Goal: Task Accomplishment & Management: Manage account settings

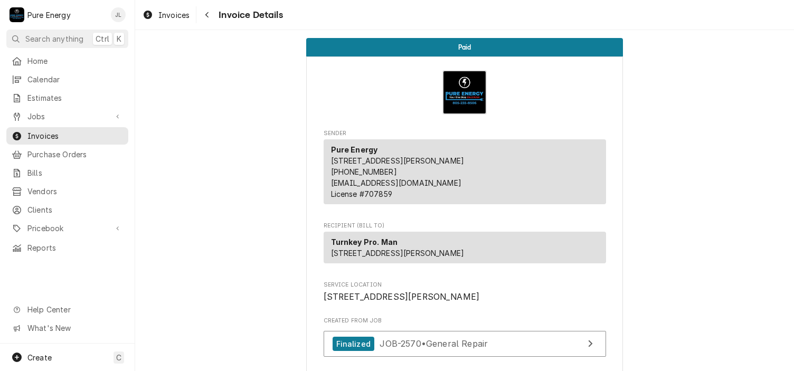
click at [34, 57] on span "Home" at bounding box center [75, 60] width 96 height 11
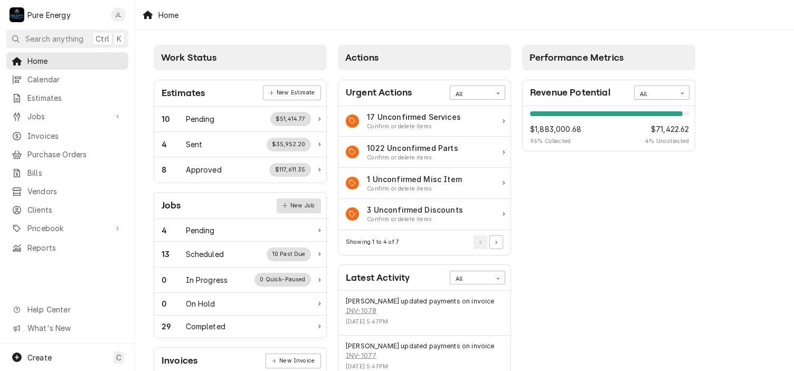
click at [306, 199] on link "New Job" at bounding box center [299, 206] width 44 height 15
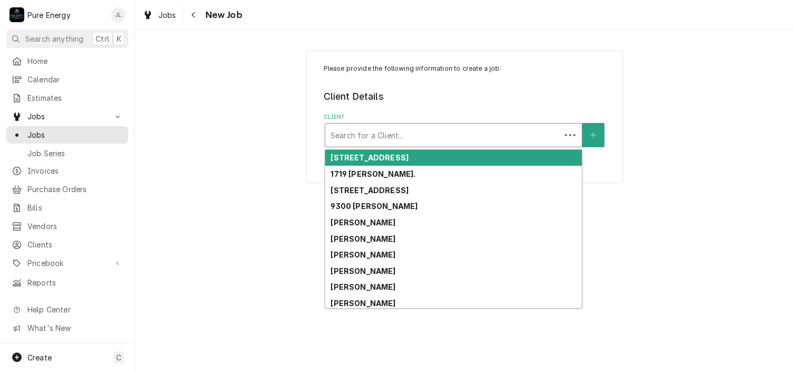
click at [361, 137] on div "Client" at bounding box center [442, 135] width 225 height 19
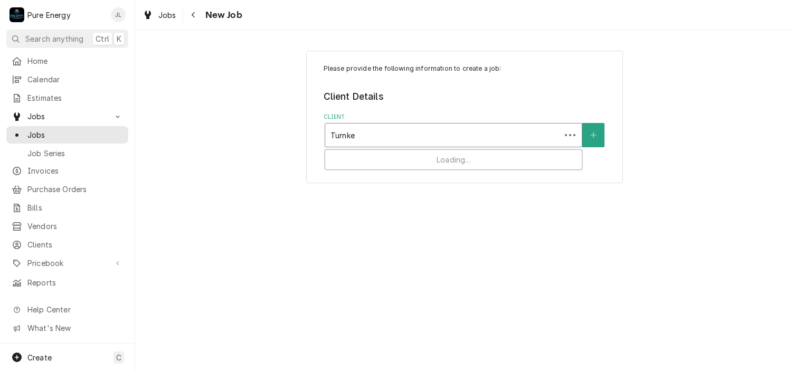
type input "Turnkey"
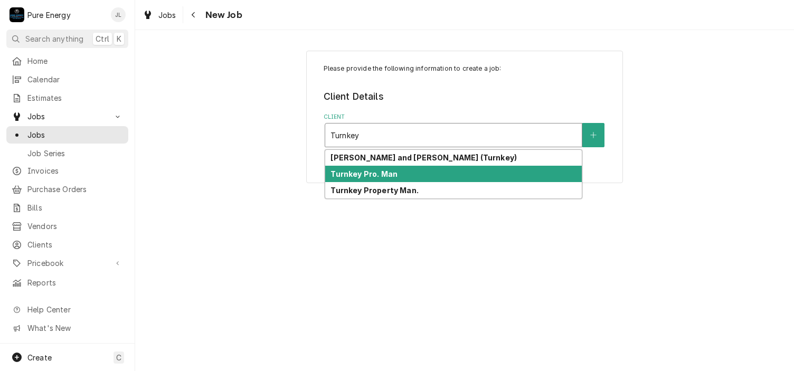
click at [361, 171] on strong "Turnkey Pro. Man" at bounding box center [363, 173] width 67 height 9
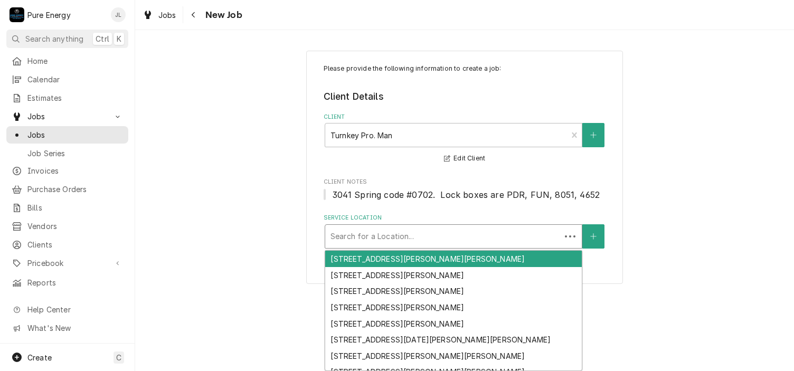
click at [369, 236] on div "Service Location" at bounding box center [442, 236] width 225 height 19
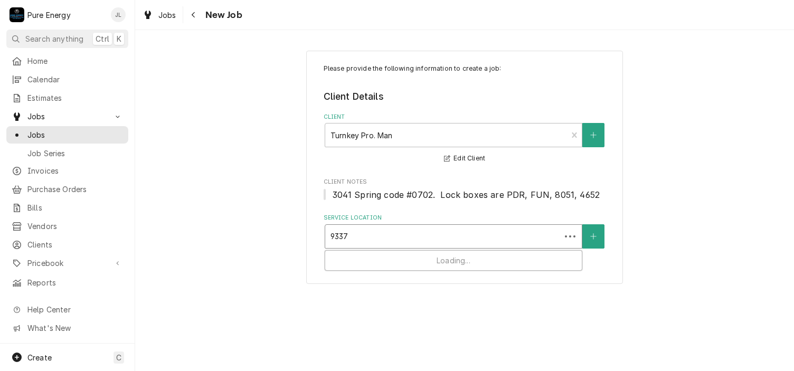
type input "9337"
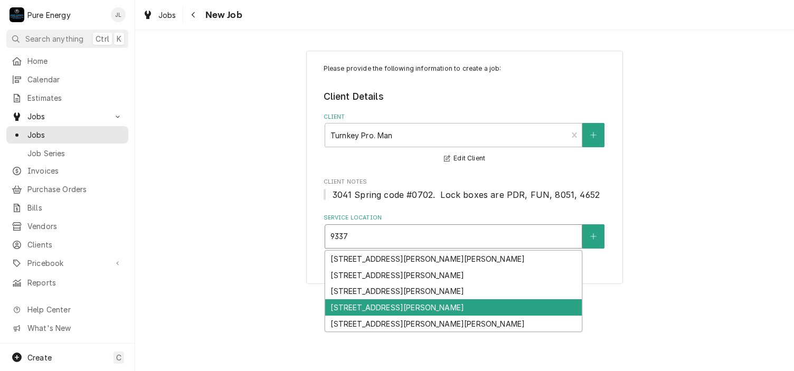
click at [389, 310] on div "9337 Musselman Dr Unit 24, Atascadero, CA 93422" at bounding box center [453, 307] width 257 height 16
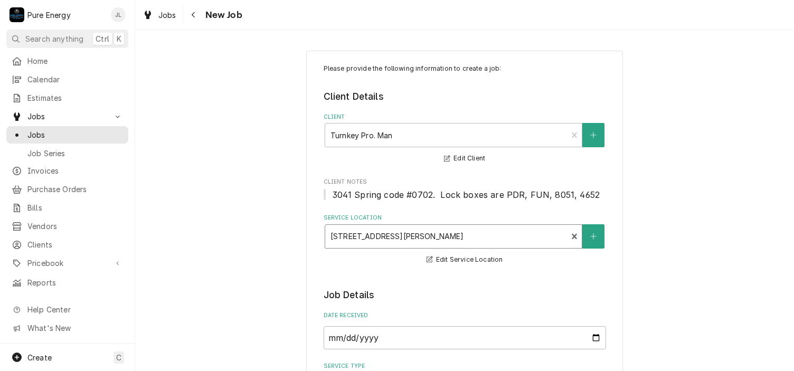
scroll to position [158, 0]
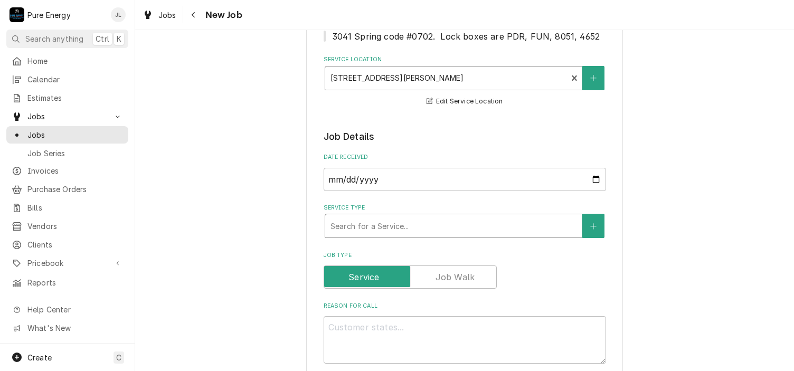
click at [383, 226] on div "Service Type" at bounding box center [453, 225] width 246 height 19
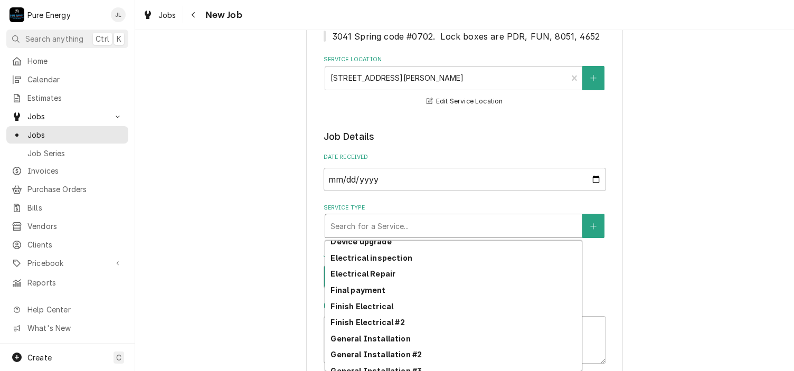
scroll to position [351, 0]
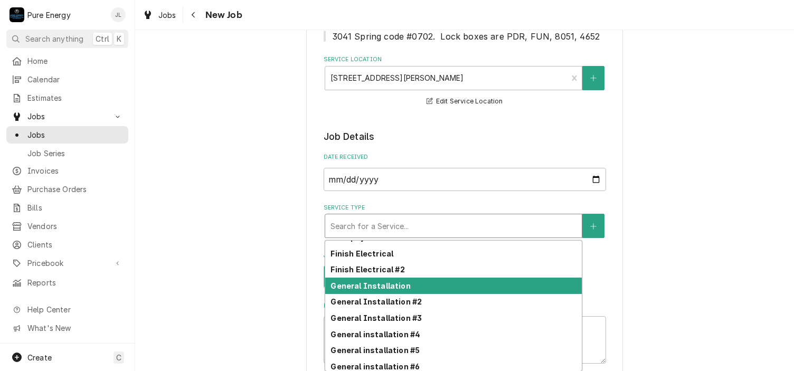
click at [384, 285] on strong "General Installation" at bounding box center [370, 285] width 80 height 9
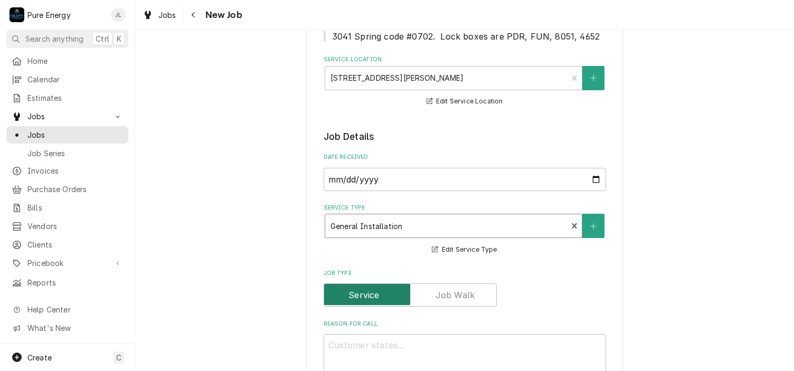
scroll to position [211, 0]
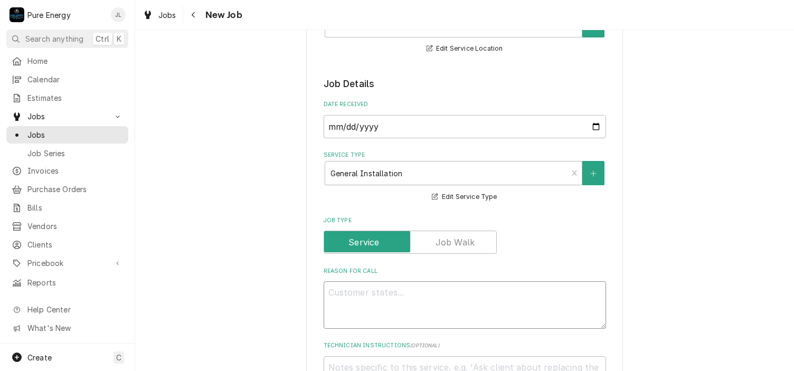
click at [346, 298] on textarea "Reason For Call" at bounding box center [465, 305] width 282 height 48
type textarea "x"
type textarea "Do"
type textarea "x"
type textarea "Doo"
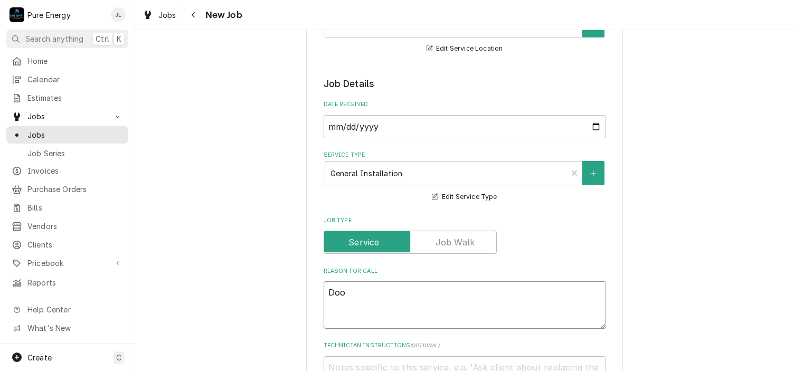
type textarea "x"
type textarea "Door"
type textarea "x"
type textarea "Door"
type textarea "x"
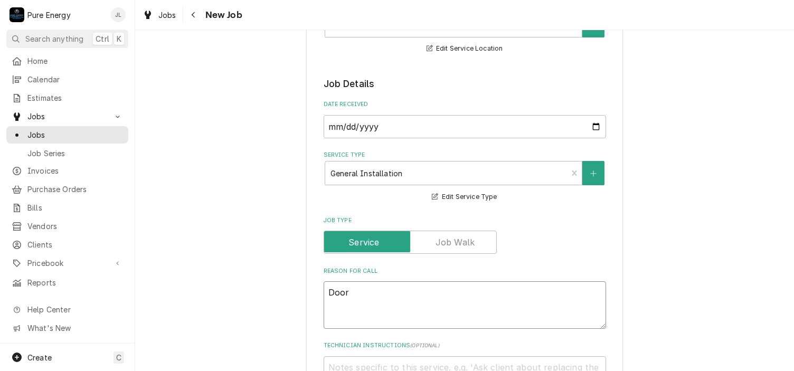
type textarea "Door c"
type textarea "x"
type textarea "Door co"
type textarea "x"
type textarea "Door cod"
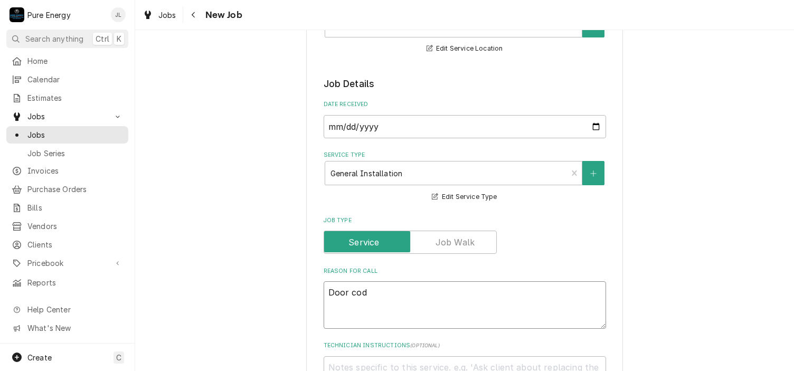
type textarea "x"
type textarea "Door code"
type textarea "x"
type textarea "Door code"
type textarea "x"
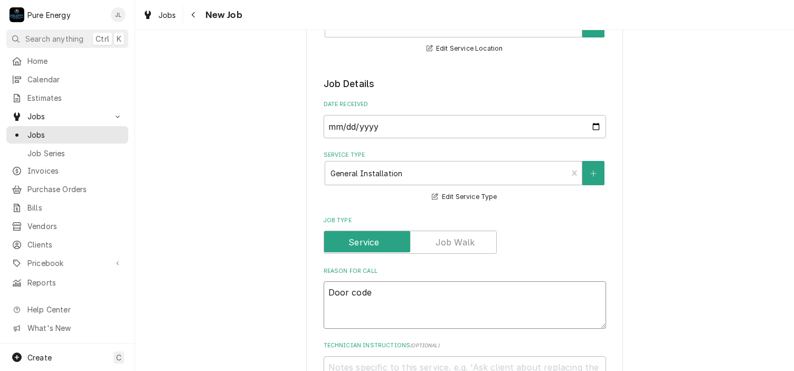
type textarea "Door code i"
type textarea "x"
type textarea "Door code is"
type textarea "x"
type textarea "Door code is P"
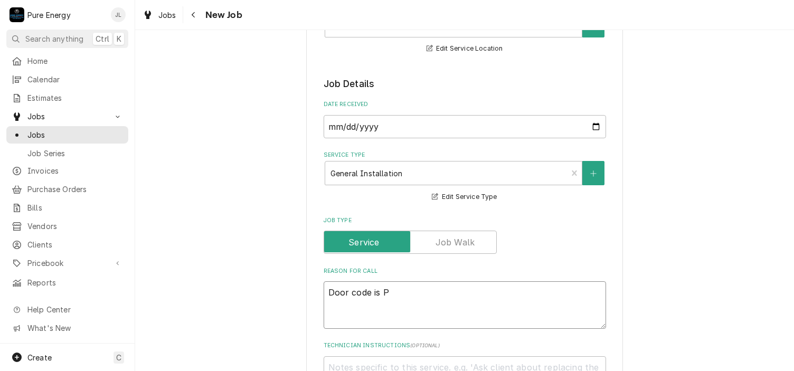
type textarea "x"
type textarea "Door code is PD"
type textarea "x"
type textarea "Door code is PDR"
type textarea "x"
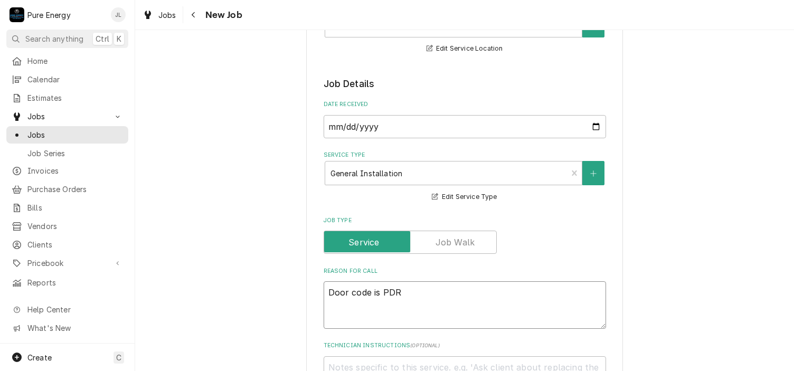
type textarea "Door code is PDR."
type textarea "x"
type textarea "Door code is PDR."
type textarea "x"
type textarea "Door code is PDR."
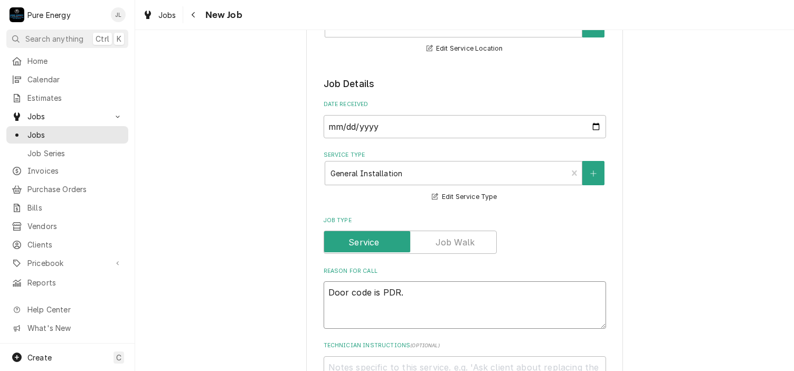
type textarea "x"
type textarea "Door code is PDR. S"
type textarea "x"
type textarea "Door code is PDR. St"
type textarea "x"
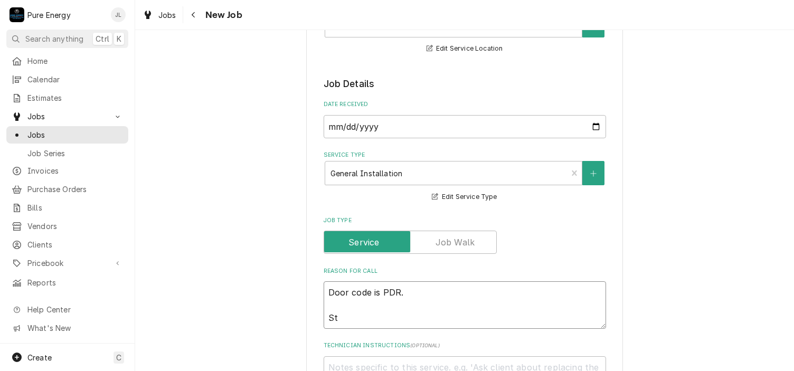
type textarea "Door code is PDR. Sto"
type textarea "x"
type textarea "Door code is PDR. Stop"
type textarea "x"
type textarea "Door code is PDR. Stop"
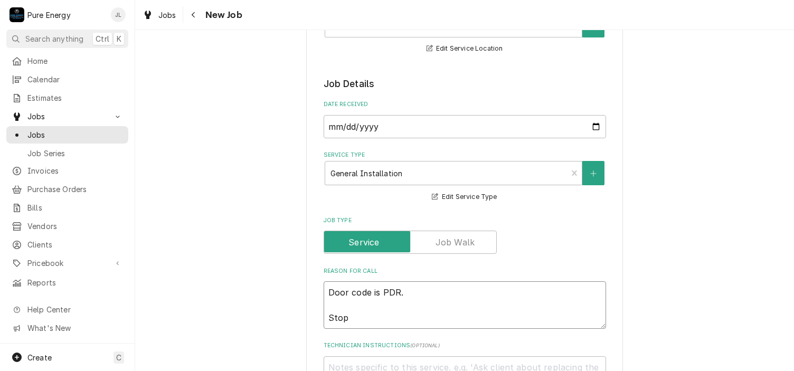
type textarea "x"
type textarea "Door code is PDR. Stop b"
type textarea "x"
type textarea "Door code is PDR. Stop by"
type textarea "x"
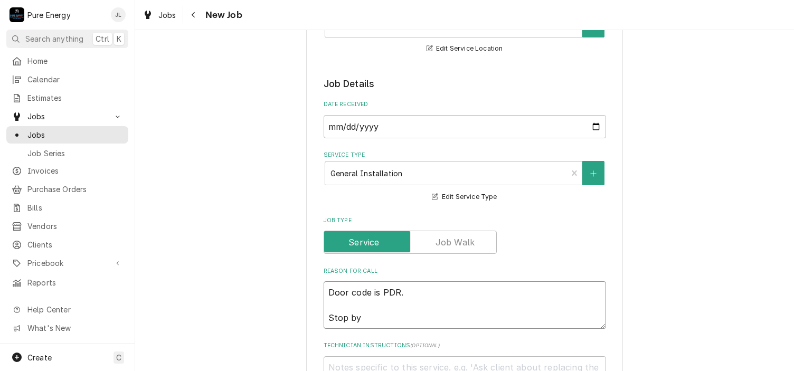
type textarea "Door code is PDR. Stop by"
type textarea "x"
type textarea "Door code is PDR. Stop by L"
type textarea "x"
type textarea "Door code is PDR. Stop by Lo"
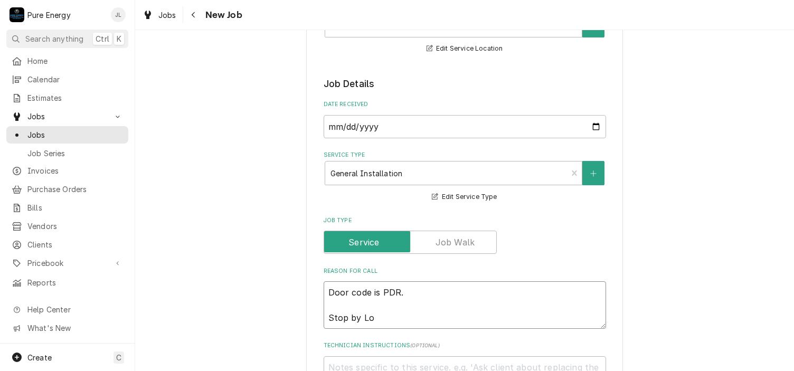
type textarea "x"
type textarea "Door code is PDR. Stop by Low"
type textarea "x"
type textarea "Door code is PDR. Stop by Lowe"
type textarea "x"
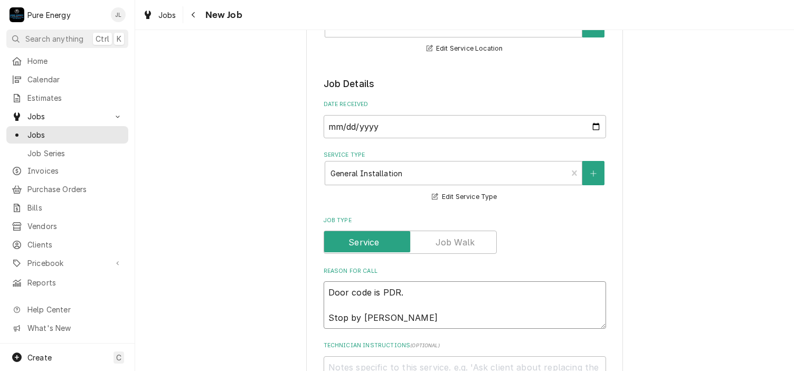
type textarea "Door code is PDR. Stop by Lowes"
type textarea "x"
type textarea "Door code is PDR. Stop by Lowes"
type textarea "x"
type textarea "Door code is PDR. Stop by Lowes o"
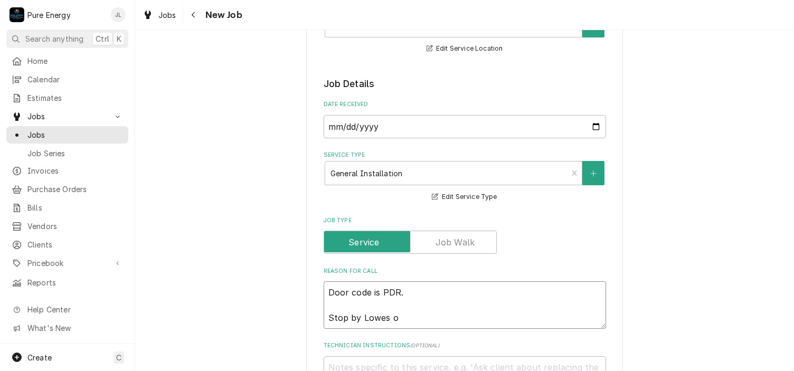
type textarea "x"
type textarea "Door code is PDR. Stop by Lowes on"
type textarea "x"
type textarea "Door code is PDR. Stop by Lowes on"
type textarea "x"
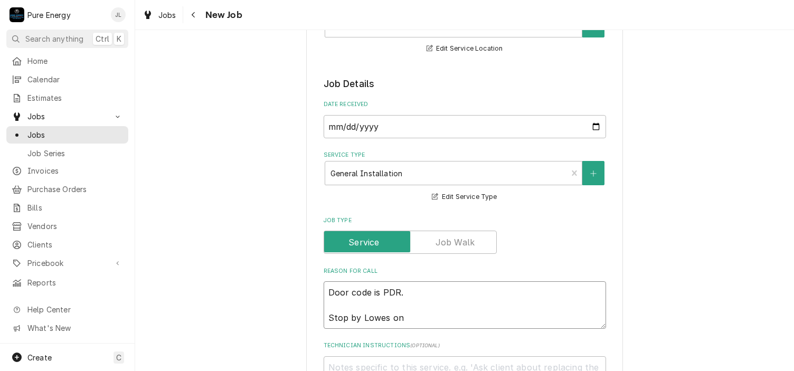
type textarea "Door code is PDR. Stop by Lowes on w"
type textarea "x"
type textarea "Door code is PDR. Stop by Lowes on way"
type textarea "x"
type textarea "Door code is PDR. Stop by Lowes on way"
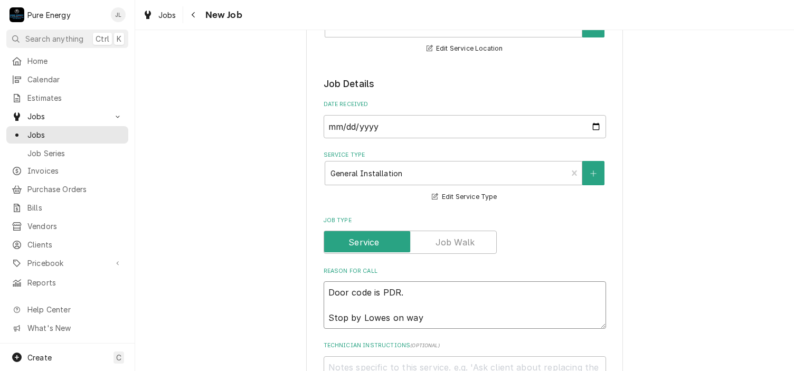
type textarea "x"
type textarea "Door code is PDR. Stop by Lowes on way an"
type textarea "x"
type textarea "Door code is PDR. Stop by Lowes on way and"
type textarea "x"
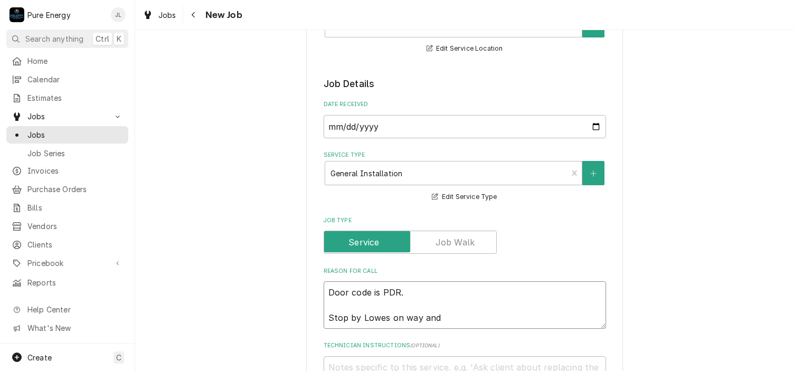
type textarea "Door code is PDR. Stop by Lowes on way and"
type textarea "x"
type textarea "Door code is PDR. Stop by Lowes on way and p"
type textarea "x"
type textarea "Door code is PDR. Stop by Lowes on way and pu"
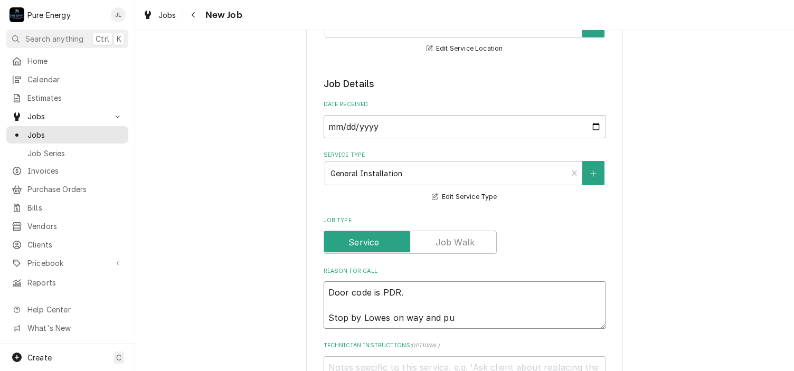
type textarea "x"
type textarea "Door code is PDR. Stop by Lowes on way and p"
type textarea "x"
type textarea "Door code is PDR. Stop by Lowes on way and pi"
type textarea "x"
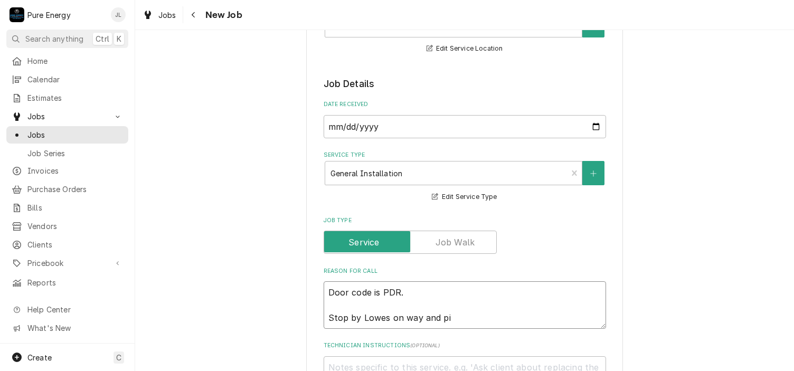
type textarea "Door code is PDR. Stop by Lowes on way and pic"
type textarea "x"
type textarea "Door code is PDR. Stop by Lowes on way and pick"
type textarea "x"
type textarea "Door code is PDR. Stop by Lowes on way and picku"
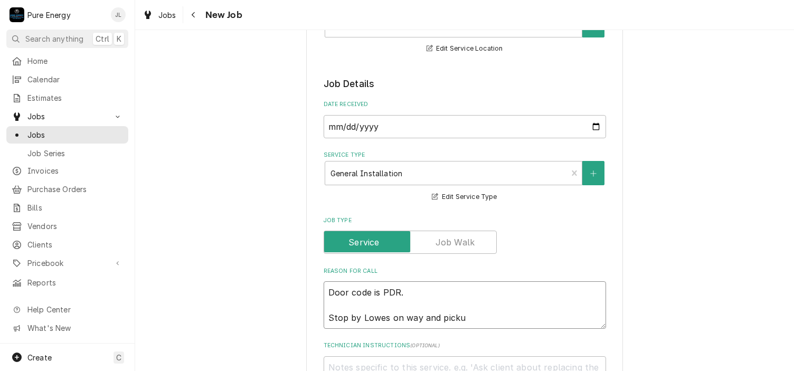
type textarea "x"
type textarea "Door code is PDR. Stop by Lowes on way and pickup"
type textarea "x"
type textarea "Door code is PDR. Stop by Lowes on way and pickup"
type textarea "x"
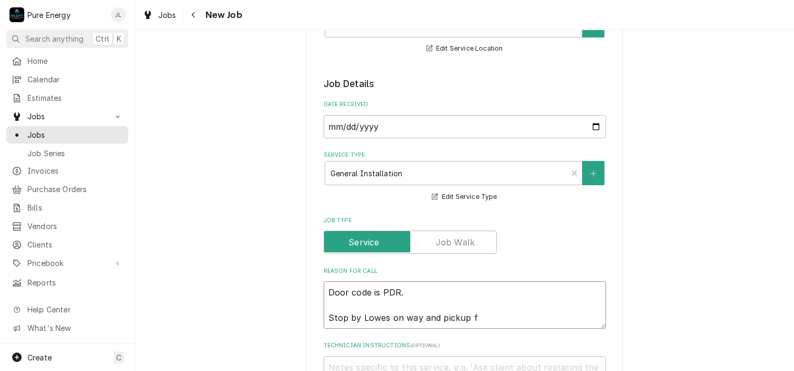
type textarea "Door code is PDR. Stop by Lowes on way and pickup fi"
type textarea "x"
type textarea "Door code is PDR. Stop by Lowes on way and pickup fix"
type textarea "x"
type textarea "Door code is PDR. Stop by Lowes on way and pickup fixt"
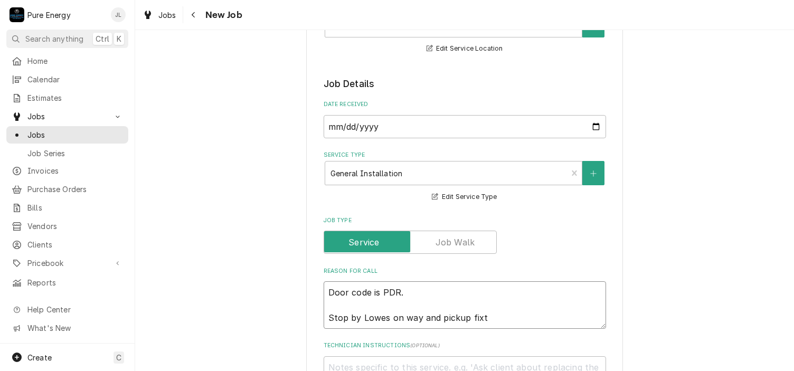
type textarea "x"
type textarea "Door code is PDR. Stop by Lowes on way and pickup fixtu"
type textarea "x"
type textarea "Door code is PDR. Stop by Lowes on way and pickup fixtur"
type textarea "x"
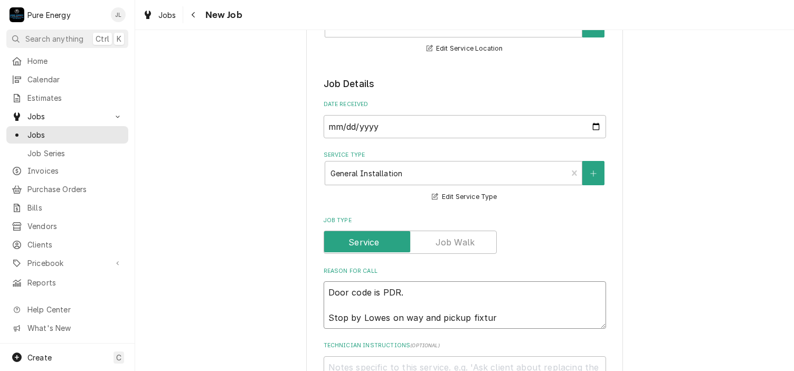
type textarea "Door code is PDR. Stop by Lowes on way and pickup fixture"
type textarea "x"
type textarea "Door code is PDR. Stop by Lowes on way and pickup fixtures"
type textarea "x"
type textarea "Door code is PDR. Stop by Lowes on way and pickup fixtures."
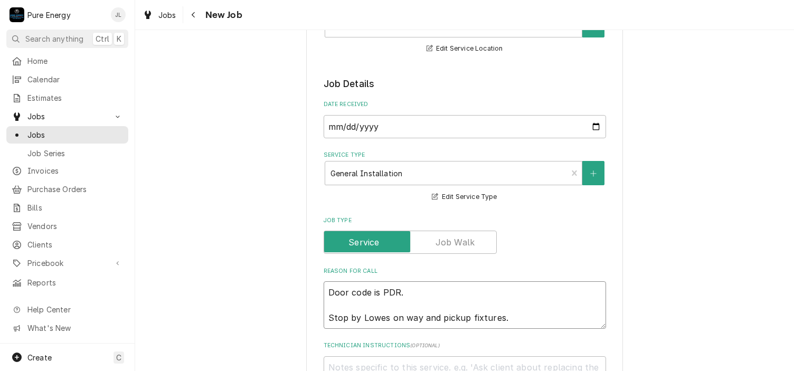
type textarea "x"
type textarea "Door code is PDR. Stop by Lowes on way and pickup fixtures."
type textarea "x"
type textarea "Door code is PDR. Stop by Lowes on way and pickup fixtures."
type textarea "x"
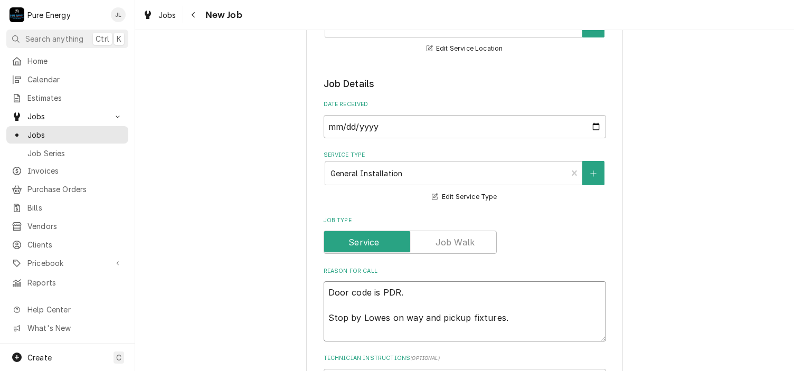
type textarea "Door code is PDR. Stop by Lowes on way and pickup fixtures."
type textarea "x"
type textarea "Door code is PDR. Stop by Lowes on way and pickup fixtures."
type textarea "x"
type textarea "Door code is PDR. Stop by Lowes on way and pickup fixtures. B"
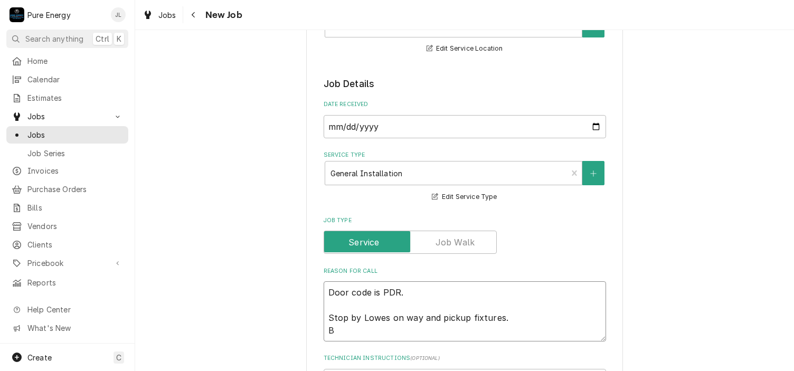
type textarea "x"
type textarea "Door code is PDR. Stop by Lowes on way and pickup fixtures. Bri"
type textarea "x"
type textarea "Door code is PDR. Stop by Lowes on way and pickup fixtures. Brin"
type textarea "x"
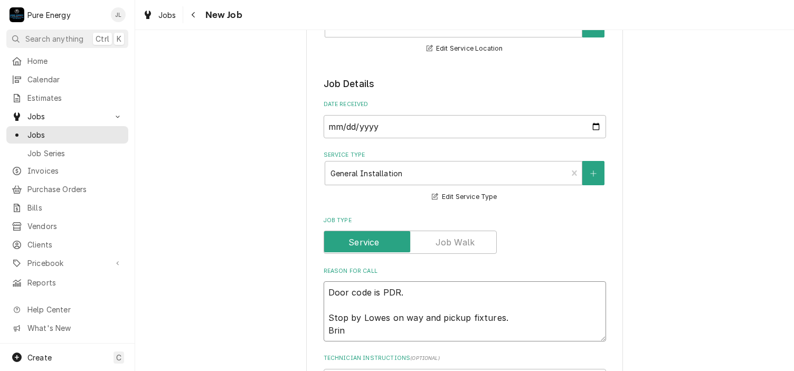
type textarea "Door code is PDR. Stop by Lowes on way and pickup fixtures. Bring"
type textarea "x"
type textarea "Door code is PDR. Stop by Lowes on way and pickup fixtures. Bring"
type textarea "x"
type textarea "Door code is PDR. Stop by Lowes on way and pickup fixtures. Bring a"
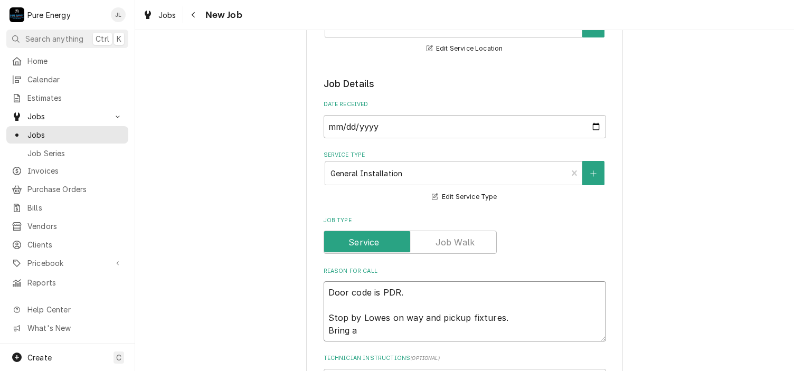
type textarea "x"
type textarea "Door code is PDR. Stop by Lowes on way and pickup fixtures. Bring a"
type textarea "x"
type textarea "Door code is PDR. Stop by Lowes on way and pickup fixtures. Bring a s"
type textarea "x"
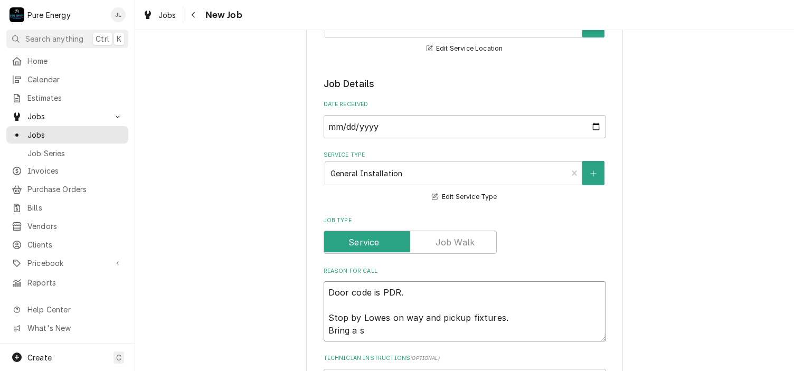
type textarea "Door code is PDR. Stop by Lowes on way and pickup fixtures. Bring a sh"
type textarea "x"
type textarea "Door code is PDR. Stop by Lowes on way and pickup fixtures. Bring a sha"
type textarea "x"
type textarea "Door code is PDR. Stop by Lowes on way and pickup fixtures. Bring a shal"
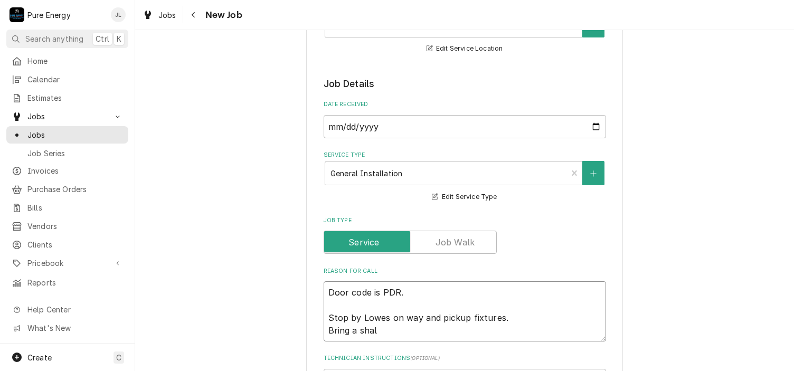
type textarea "x"
type textarea "Door code is PDR. Stop by Lowes on way and pickup fixtures. Bring a shall"
type textarea "x"
type textarea "Door code is PDR. Stop by Lowes on way and pickup fixtures. Bring a shallo"
type textarea "x"
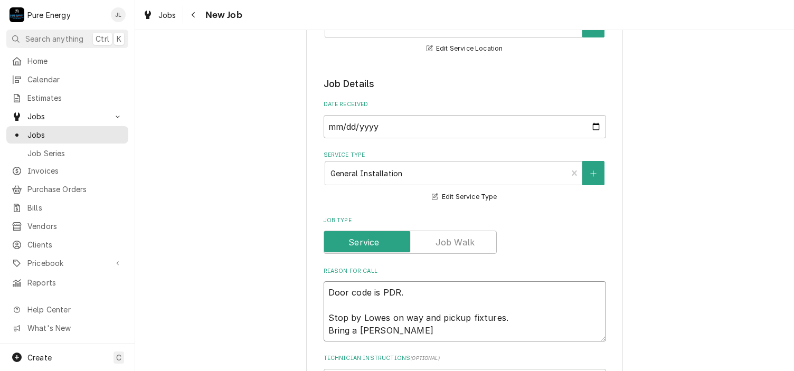
type textarea "Door code is PDR. Stop by Lowes on way and pickup fixtures. Bring a shallow"
type textarea "x"
type textarea "Door code is PDR. Stop by Lowes on way and pickup fixtures. Bring a shallow"
type textarea "x"
type textarea "Door code is PDR. Stop by Lowes on way and pickup fixtures. Bring a shallow r"
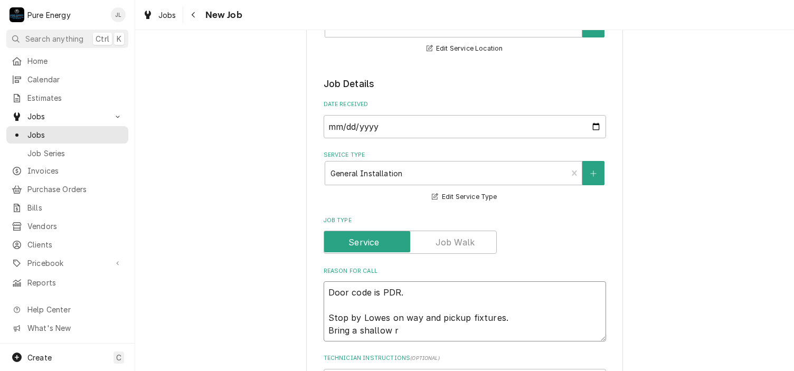
type textarea "x"
type textarea "Door code is PDR. Stop by Lowes on way and pickup fixtures. Bring a shallow re"
type textarea "x"
type textarea "Door code is PDR. Stop by Lowes on way and pickup fixtures. Bring a shallow rem"
type textarea "x"
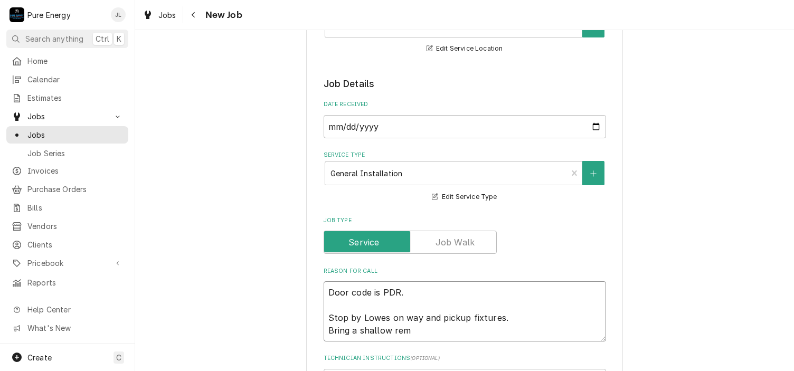
type textarea "Door code is PDR. Stop by Lowes on way and pickup fixtures. Bring a shallow remo"
type textarea "x"
type textarea "Door code is PDR. Stop by Lowes on way and pickup fixtures. Bring a shallow rem…"
type textarea "x"
type textarea "Door code is PDR. Stop by Lowes on way and pickup fixtures. Bring a shallow rem…"
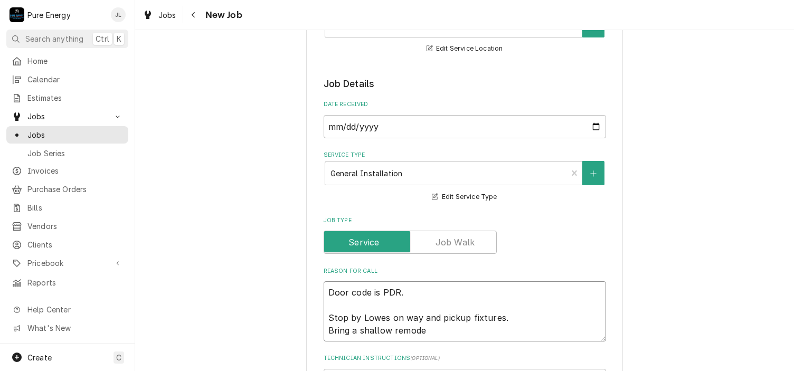
type textarea "x"
type textarea "Door code is PDR. Stop by Lowes on way and pickup fixtures. Bring a shallow rem…"
type textarea "x"
type textarea "Door code is PDR. Stop by Lowes on way and pickup fixtures. Bring a shallow rem…"
type textarea "x"
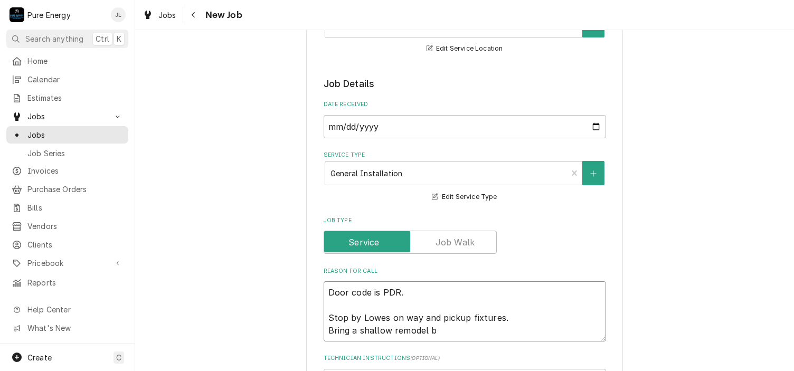
type textarea "Door code is PDR. Stop by Lowes on way and pickup fixtures. Bring a shallow rem…"
type textarea "x"
type textarea "Door code is PDR. Stop by Lowes on way and pickup fixtures. Bring a shallow rem…"
type textarea "x"
type textarea "Door code is PDR. Stop by Lowes on way and pickup fixtures. Bring a shallow rem…"
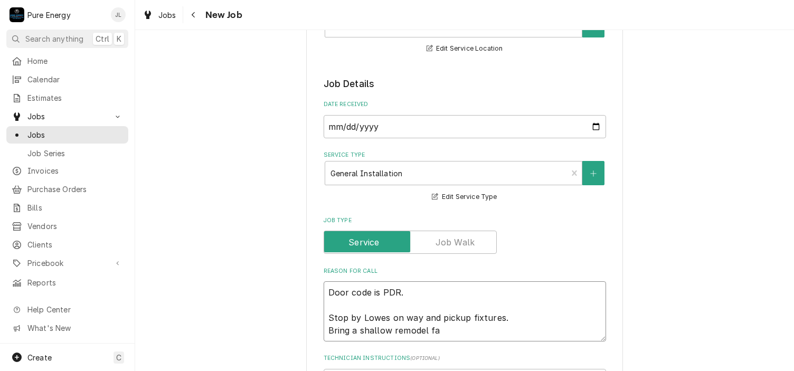
type textarea "x"
type textarea "Door code is PDR. Stop by Lowes on way and pickup fixtures. Bring a shallow rem…"
type textarea "x"
type textarea "Door code is PDR. Stop by Lowes on way and pickup fixtures. Bring a shallow rem…"
type textarea "x"
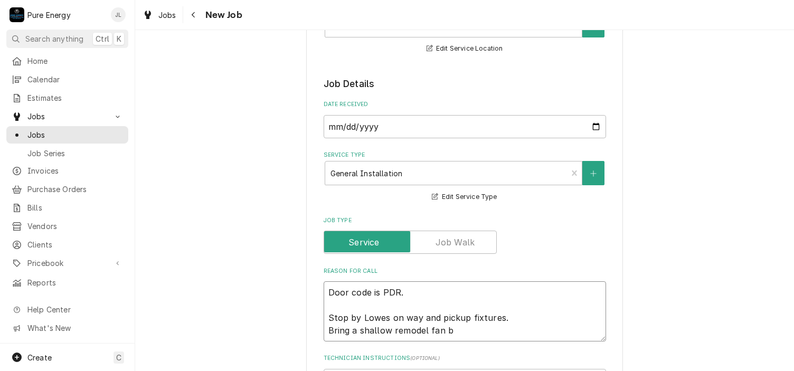
type textarea "Door code is PDR. Stop by Lowes on way and pickup fixtures. Bring a shallow rem…"
type textarea "x"
type textarea "Door code is PDR. Stop by Lowes on way and pickup fixtures. Bring a shallow rem…"
type textarea "x"
type textarea "Door code is PDR. Stop by Lowes on way and pickup fixtures. Bring a shallow rem…"
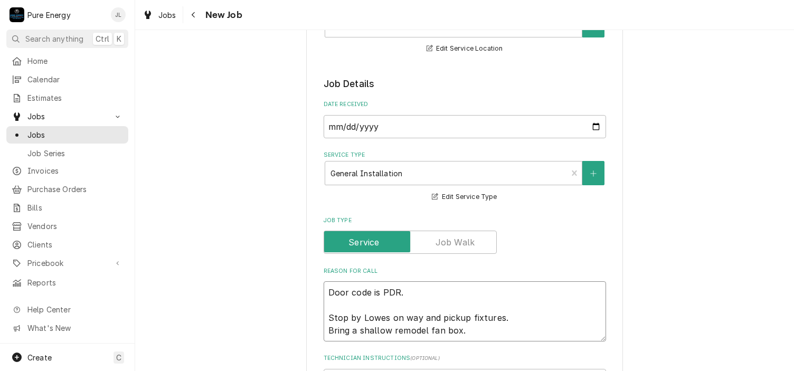
type textarea "x"
type textarea "Door code is PDR. Stop by Lowes on way and pickup fixtures. Bring a shallow rem…"
type textarea "x"
type textarea "Door code is PDR. Stop by Lowes on way and pickup fixtures. Bring a shallow rem…"
type textarea "x"
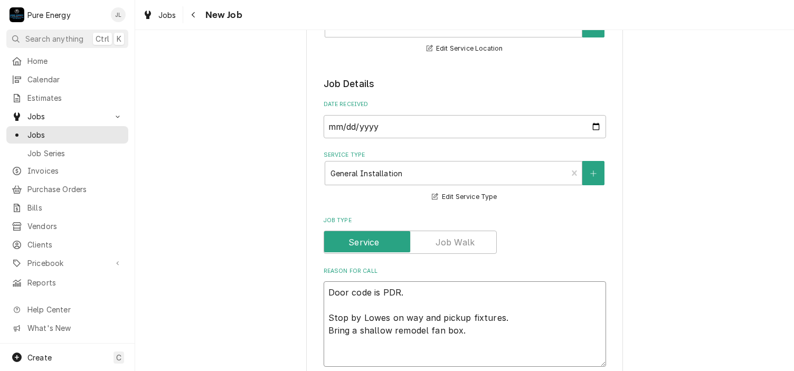
type textarea "Door code is PDR. Stop by Lowes on way and pickup fixtures. Bring a shallow rem…"
type textarea "x"
type textarea "Door code is PDR. Stop by Lowes on way and pickup fixtures. Bring a shallow rem…"
type textarea "x"
type textarea "Door code is PDR. Stop by Lowes on way and pickup fixtures. Bring a shallow rem…"
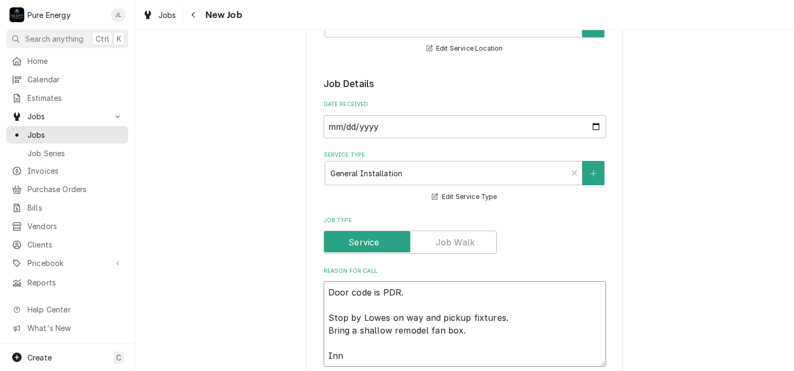
type textarea "x"
type textarea "Door code is PDR. Stop by Lowes on way and pickup fixtures. Bring a shallow rem…"
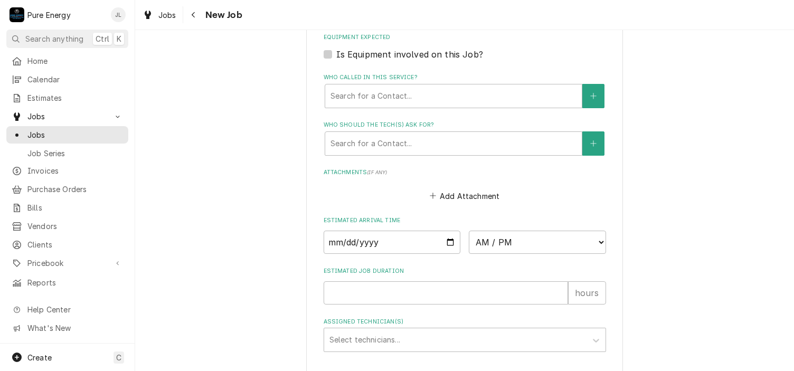
scroll to position [870, 0]
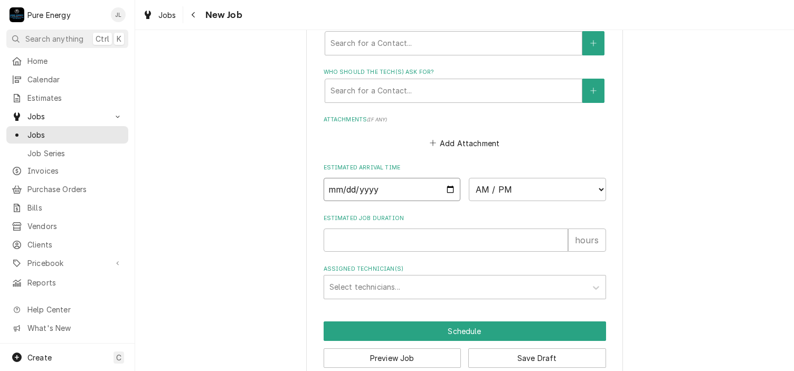
click at [447, 183] on input "Date" at bounding box center [392, 189] width 137 height 23
click at [596, 185] on select "AM / PM 6:00 AM 6:15 AM 6:30 AM 6:45 AM 7:00 AM 7:15 AM 7:30 AM 7:45 AM 8:00 AM…" at bounding box center [537, 189] width 137 height 23
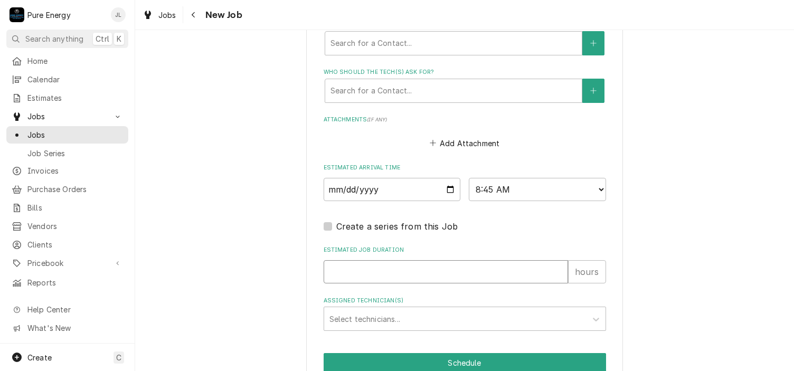
click at [363, 267] on input "Estimated Job Duration" at bounding box center [446, 271] width 244 height 23
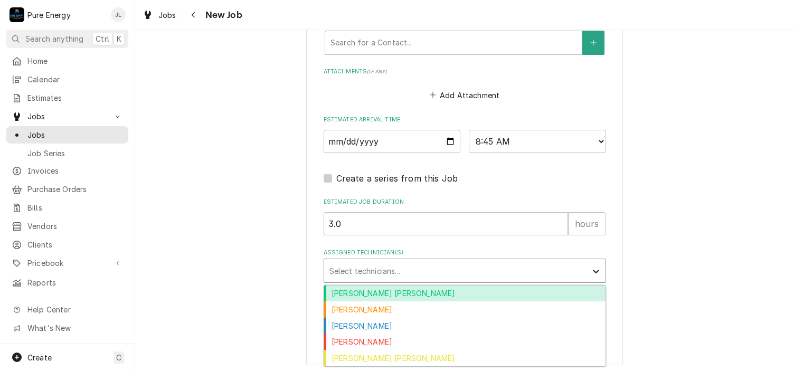
click at [591, 267] on icon "Assigned Technician(s)" at bounding box center [596, 271] width 11 height 11
click at [452, 287] on div "Albert Hernandez Soto" at bounding box center [464, 294] width 281 height 16
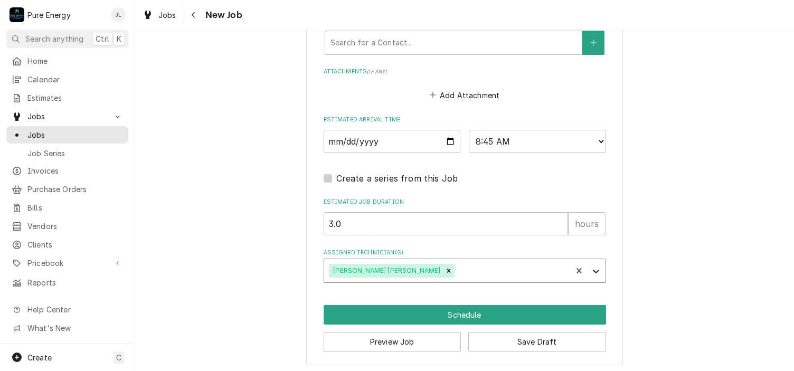
click at [596, 268] on icon "Assigned Technician(s)" at bounding box center [596, 271] width 11 height 11
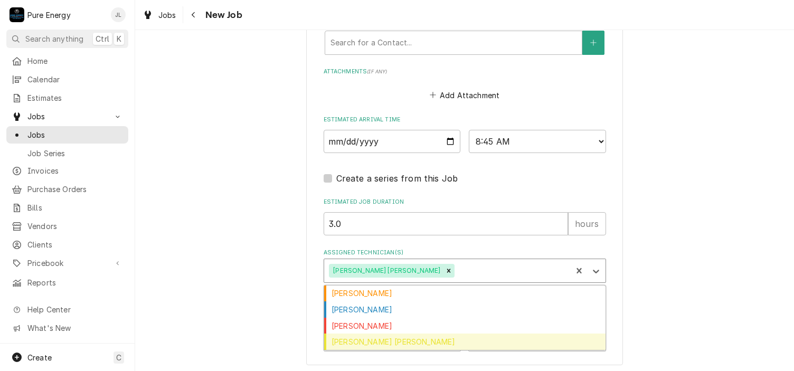
click at [427, 335] on div "Rodolfo Hernandez Lorenzo" at bounding box center [464, 342] width 281 height 16
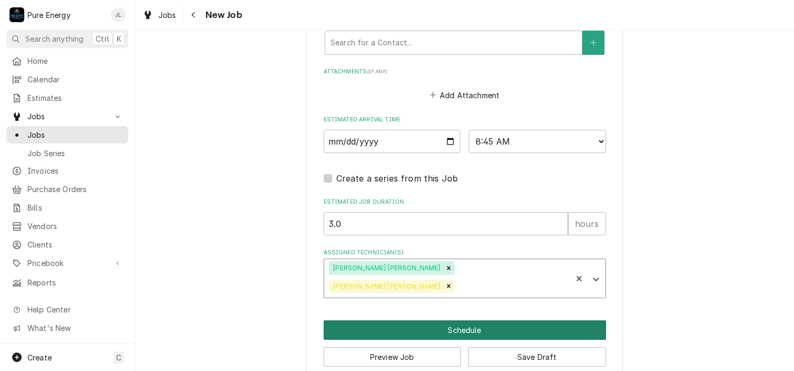
click at [446, 320] on button "Schedule" at bounding box center [465, 330] width 282 height 20
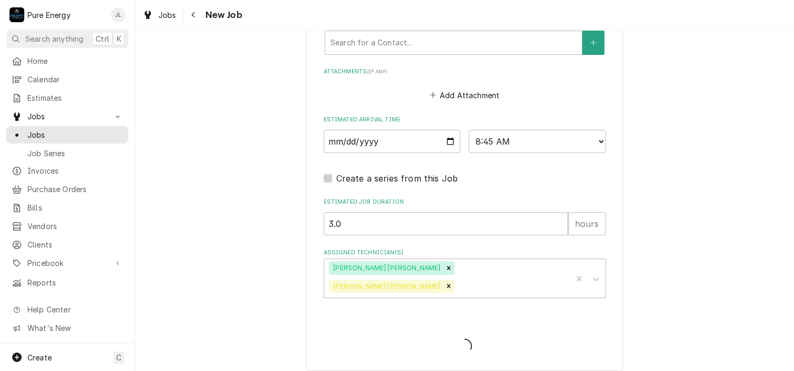
scroll to position [908, 0]
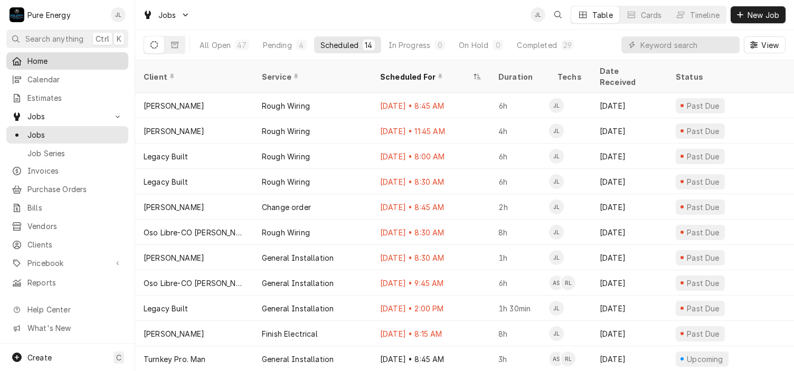
click at [79, 56] on span "Home" at bounding box center [75, 60] width 96 height 11
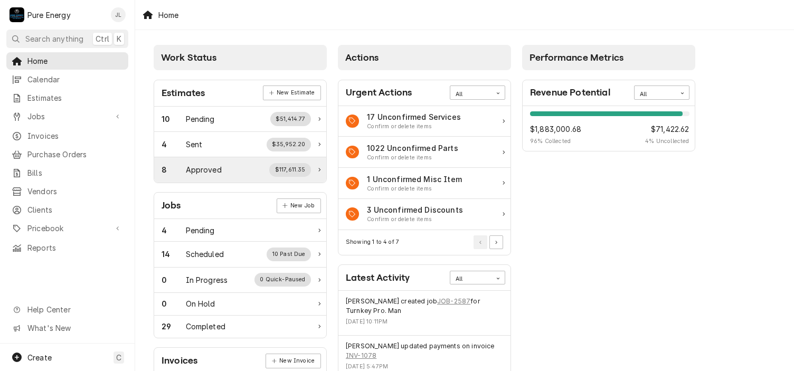
scroll to position [158, 0]
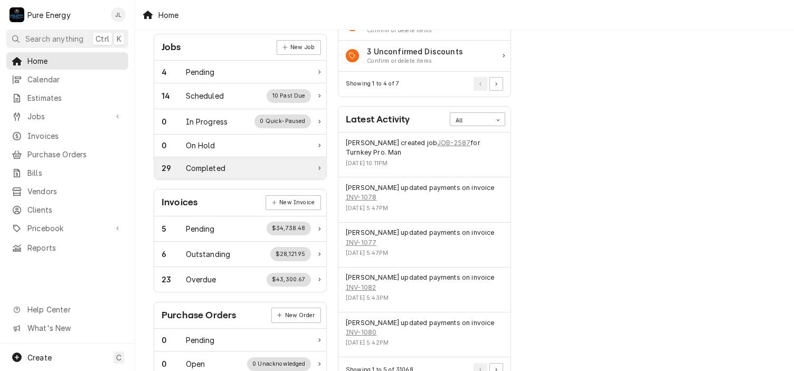
click at [216, 167] on div "Completed" at bounding box center [206, 168] width 40 height 11
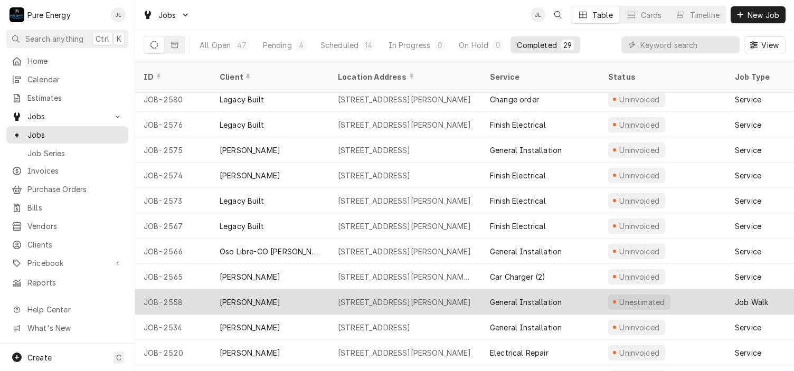
scroll to position [106, 0]
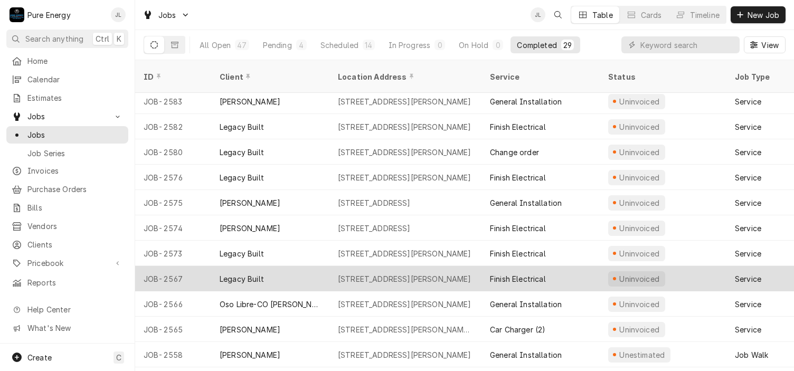
click at [476, 266] on div "7880 Webster Rd, Creston, CA 93432" at bounding box center [405, 278] width 152 height 25
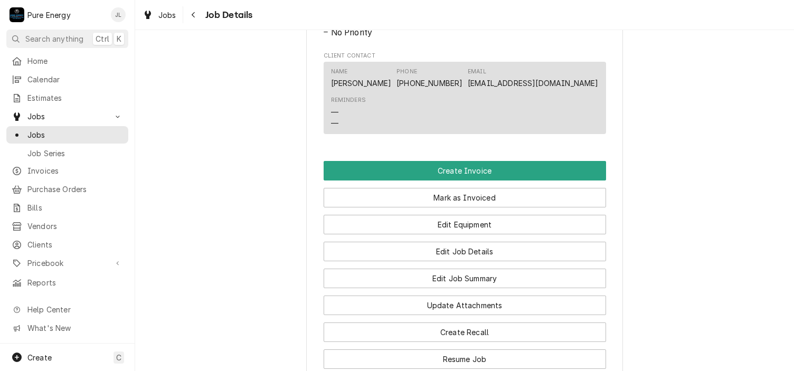
scroll to position [1209, 0]
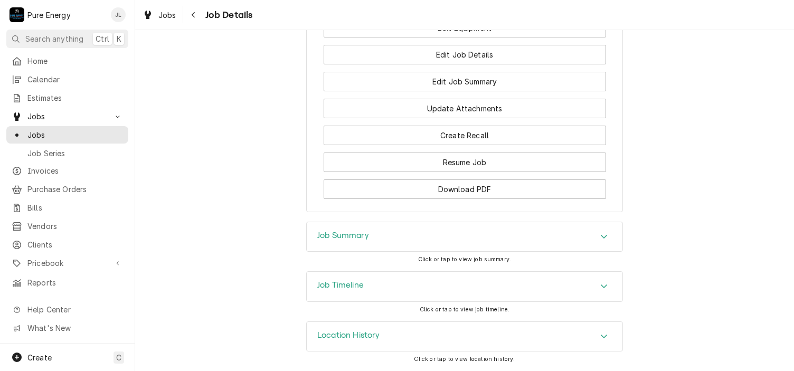
click at [481, 272] on div "Job Timeline" at bounding box center [465, 287] width 316 height 30
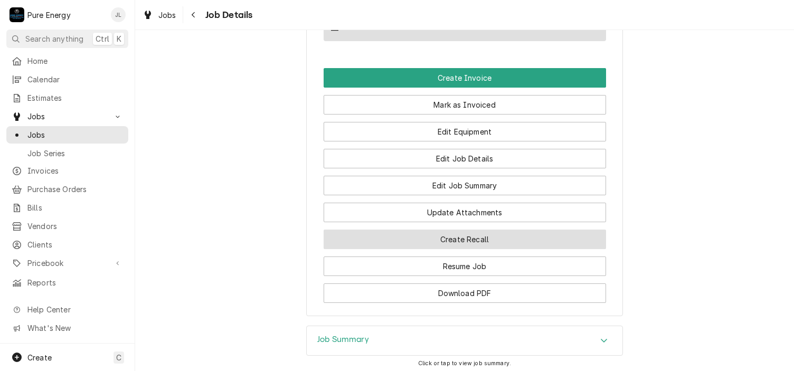
scroll to position [1254, 0]
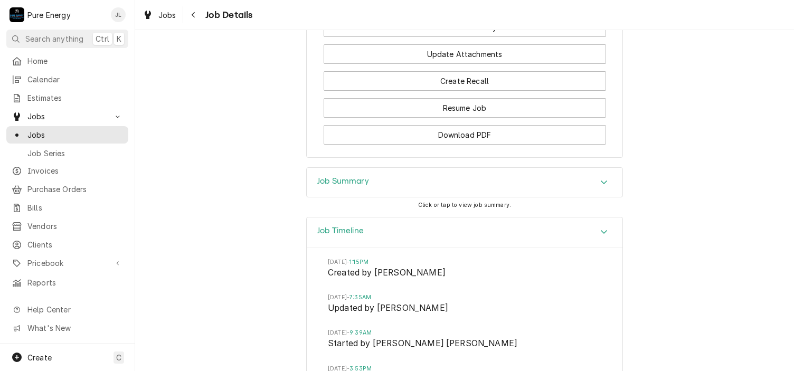
click at [423, 192] on div "Job Summary" at bounding box center [465, 183] width 316 height 30
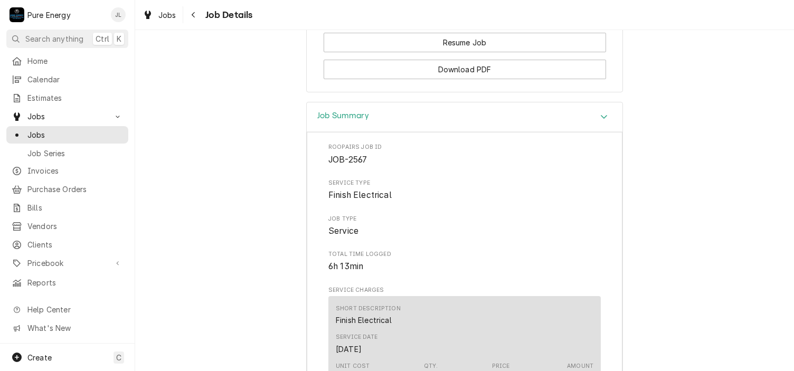
scroll to position [1056, 0]
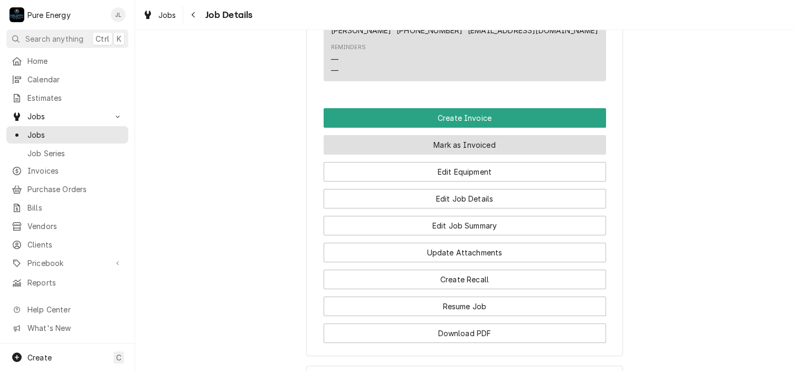
click at [441, 155] on button "Mark as Invoiced" at bounding box center [465, 145] width 282 height 20
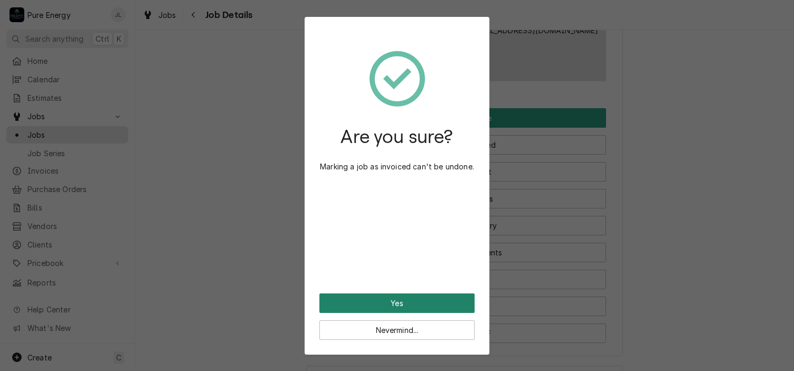
click at [412, 306] on button "Yes" at bounding box center [396, 304] width 155 height 20
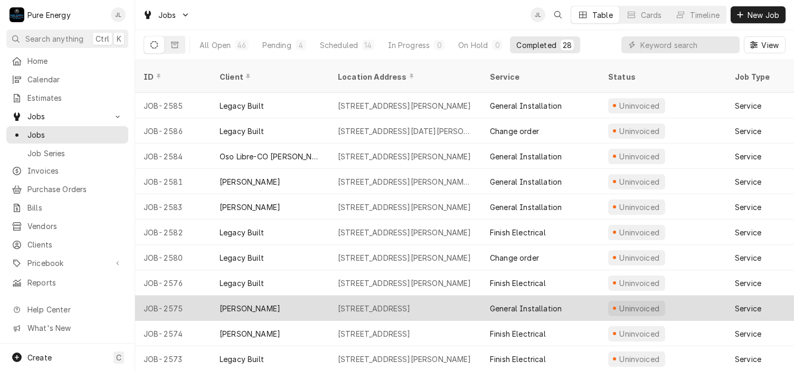
scroll to position [53, 0]
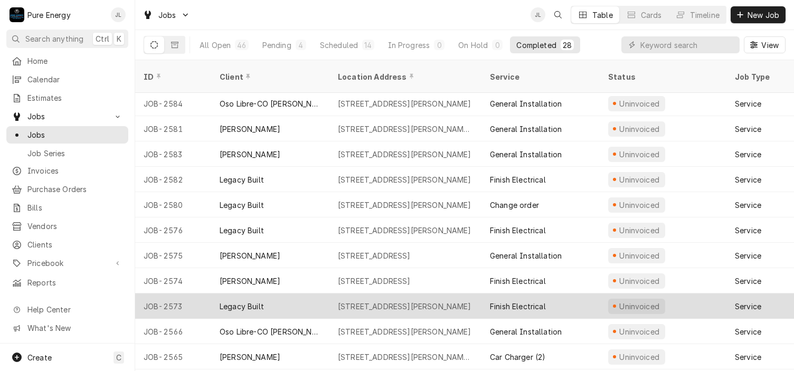
click at [578, 294] on div "Finish Electrical" at bounding box center [540, 306] width 118 height 25
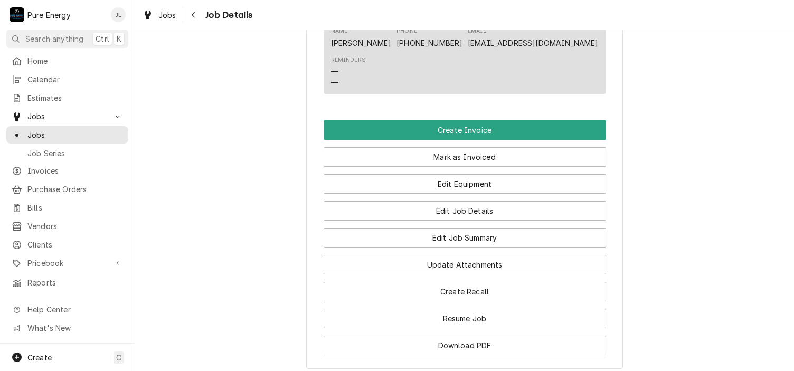
scroll to position [1246, 0]
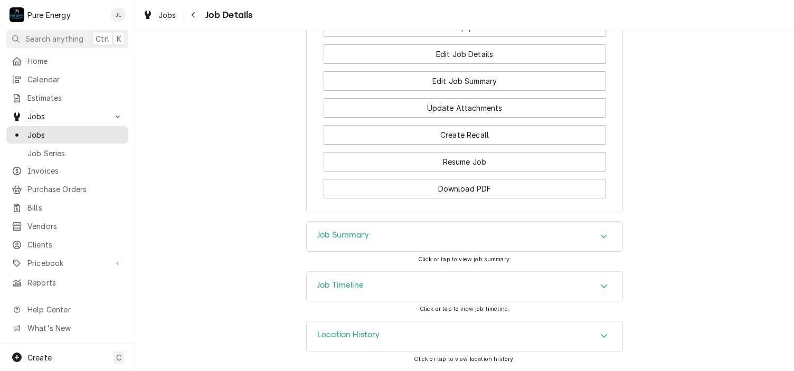
click at [403, 238] on div "Job Summary" at bounding box center [465, 237] width 316 height 30
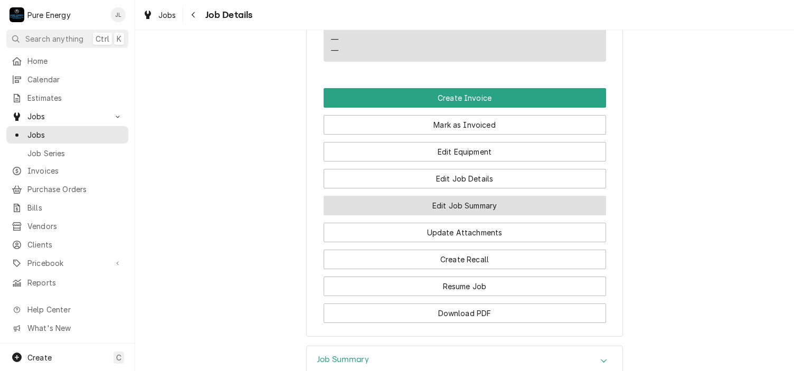
scroll to position [1141, 0]
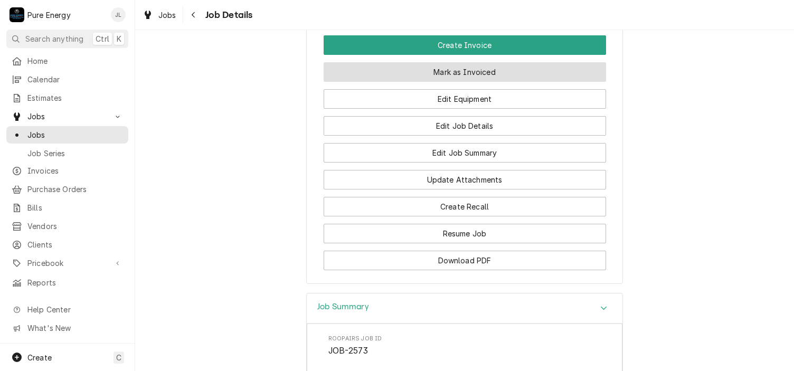
click at [484, 82] on button "Mark as Invoiced" at bounding box center [465, 72] width 282 height 20
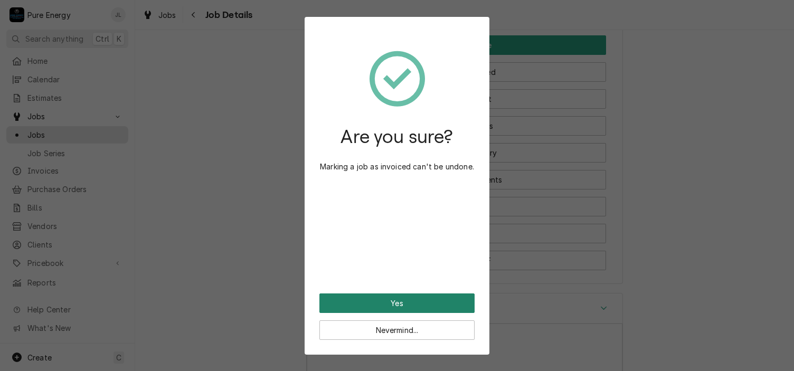
click at [413, 304] on button "Yes" at bounding box center [396, 304] width 155 height 20
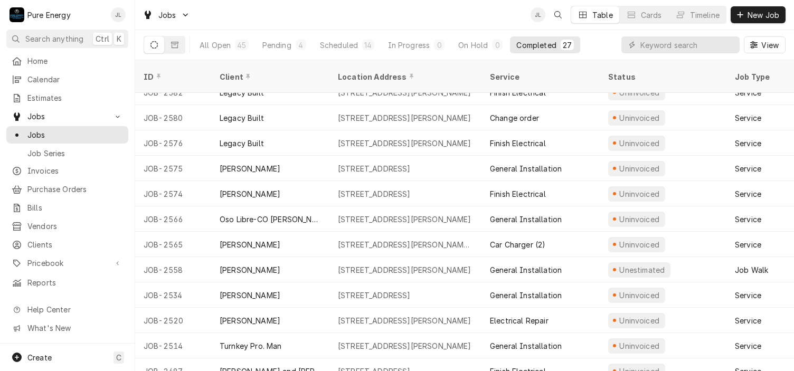
scroll to position [34, 0]
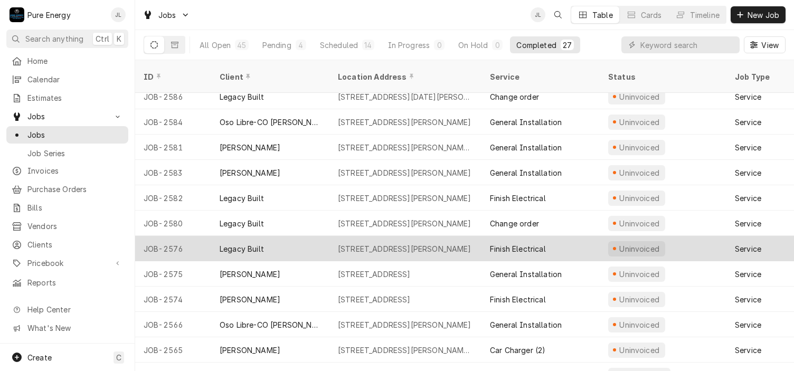
click at [591, 236] on div "Finish Electrical" at bounding box center [540, 248] width 118 height 25
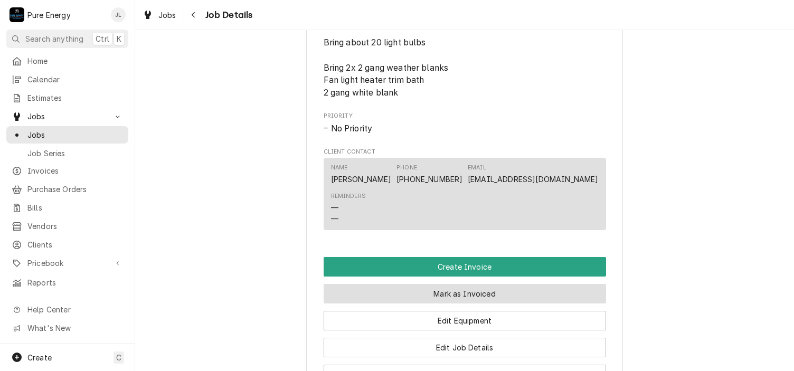
scroll to position [1056, 0]
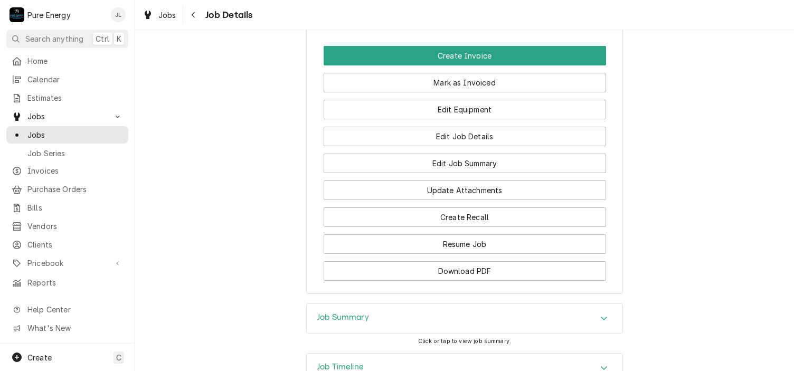
click at [345, 334] on div "Job Summary" at bounding box center [465, 319] width 316 height 30
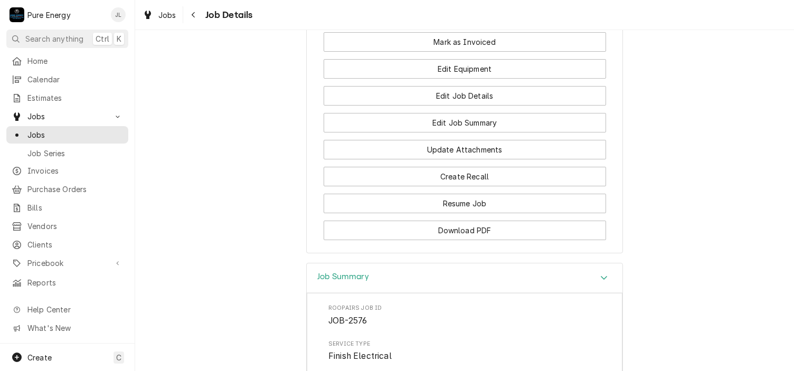
scroll to position [991, 0]
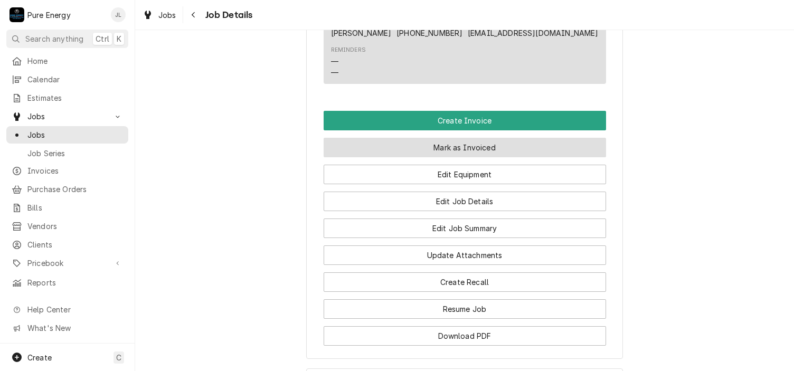
click at [469, 157] on button "Mark as Invoiced" at bounding box center [465, 148] width 282 height 20
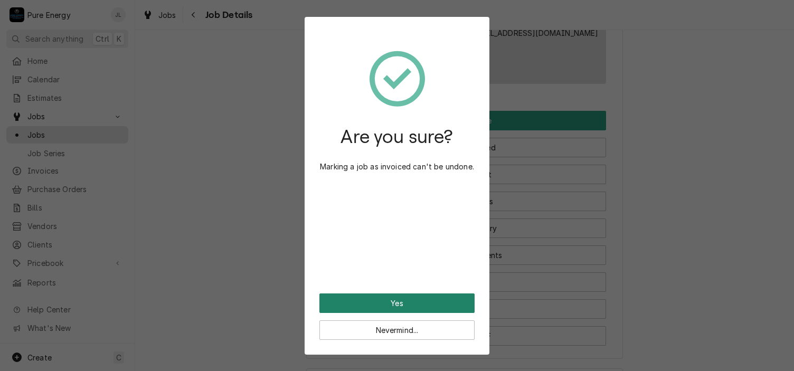
click at [392, 300] on button "Yes" at bounding box center [396, 304] width 155 height 20
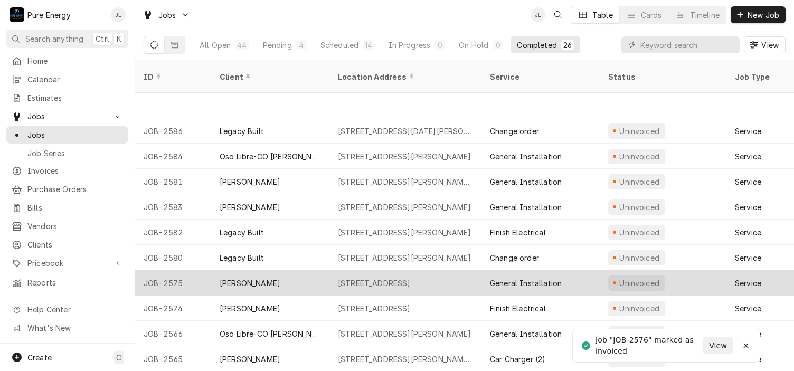
scroll to position [53, 0]
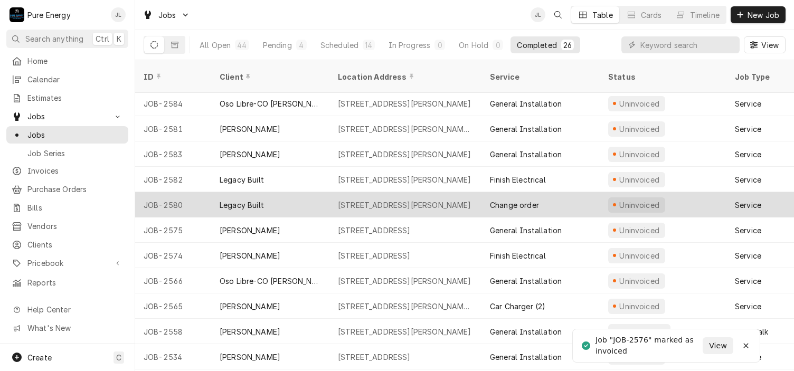
click at [578, 192] on div "Change order" at bounding box center [540, 204] width 118 height 25
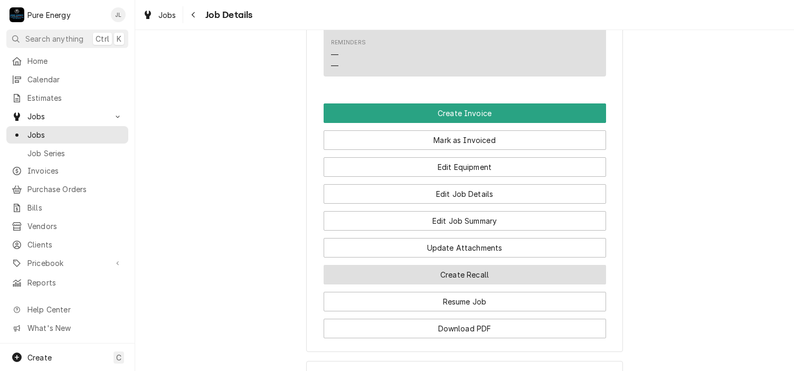
scroll to position [835, 0]
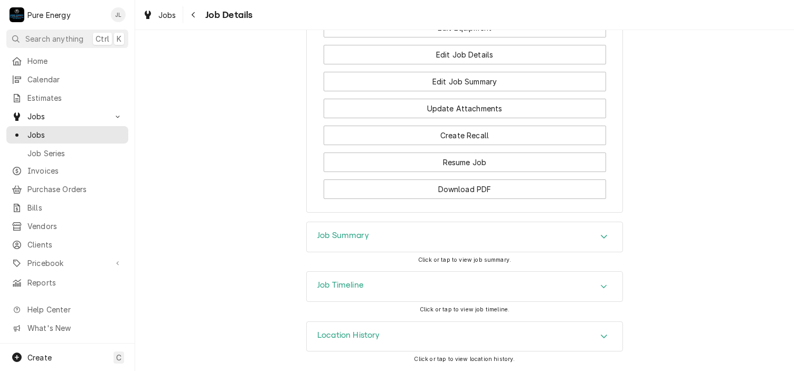
click at [367, 239] on div "Job Summary" at bounding box center [465, 237] width 316 height 30
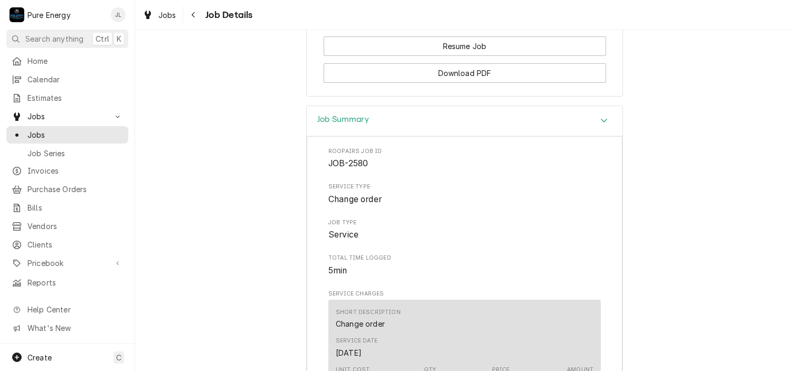
scroll to position [678, 0]
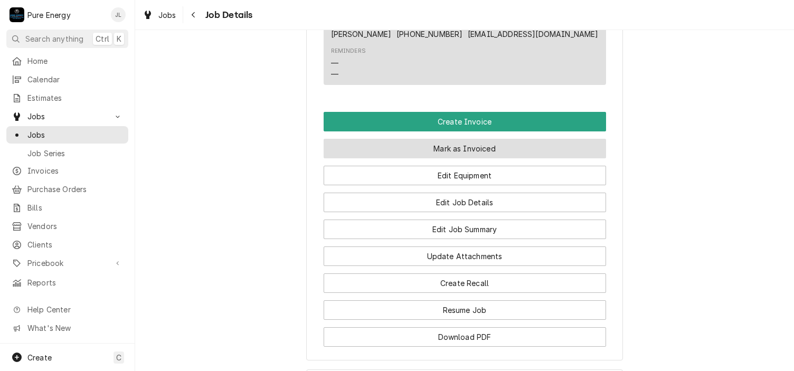
click at [450, 158] on button "Mark as Invoiced" at bounding box center [465, 149] width 282 height 20
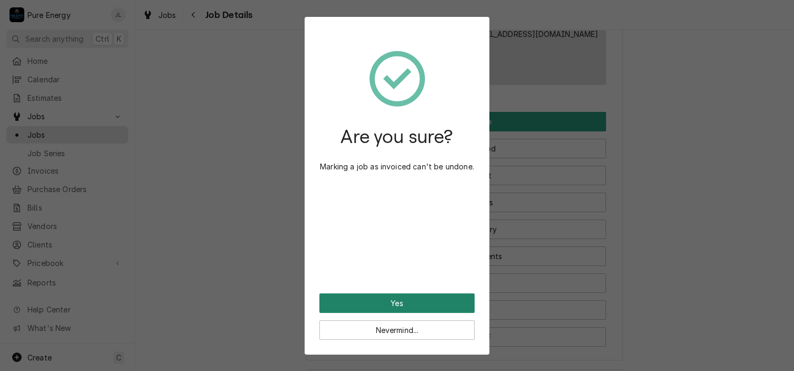
click at [452, 298] on button "Yes" at bounding box center [396, 304] width 155 height 20
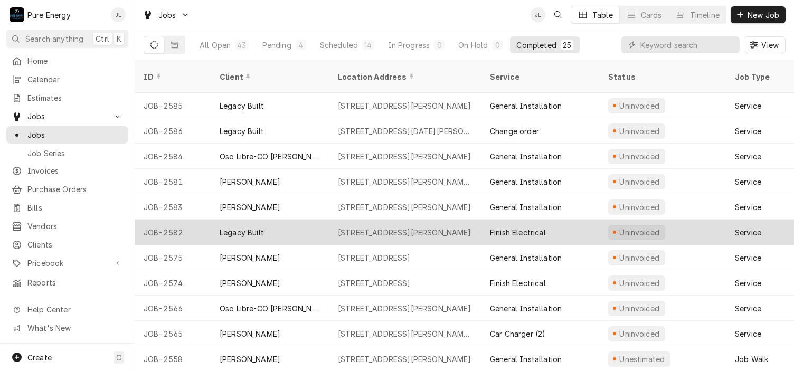
click at [583, 220] on div "Finish Electrical" at bounding box center [540, 232] width 118 height 25
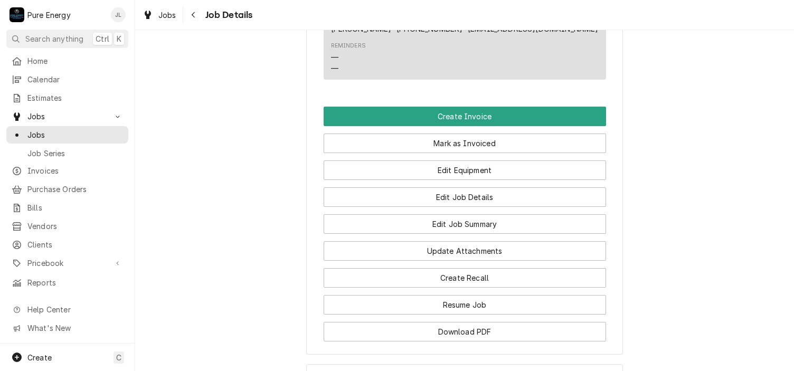
scroll to position [785, 0]
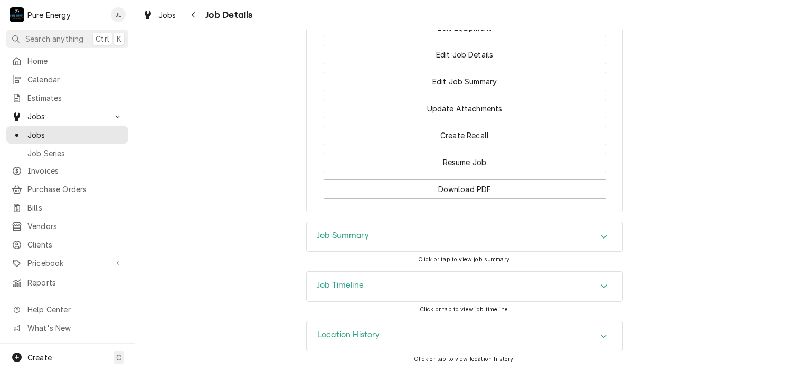
click at [386, 236] on div "Job Summary" at bounding box center [465, 237] width 316 height 30
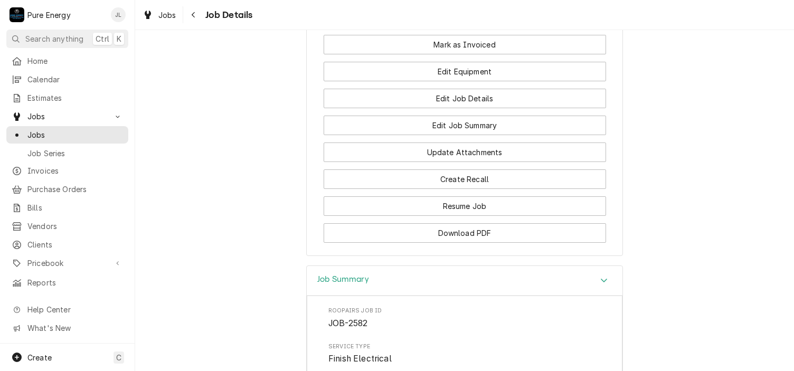
scroll to position [679, 0]
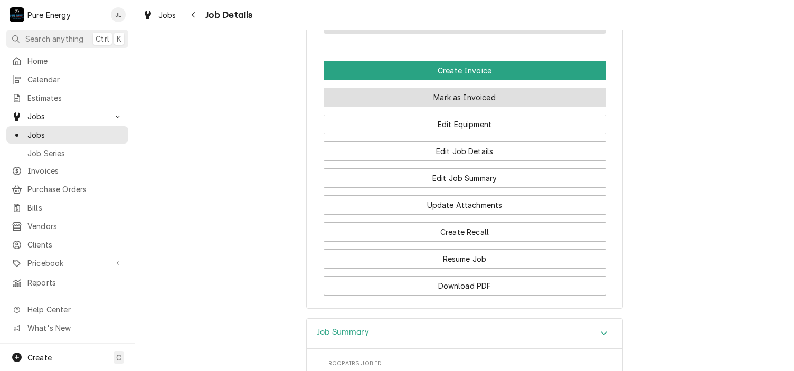
click at [503, 107] on button "Mark as Invoiced" at bounding box center [465, 98] width 282 height 20
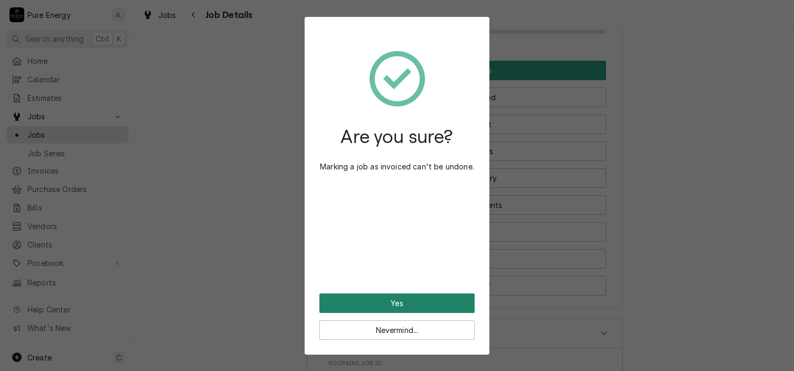
click at [453, 304] on button "Yes" at bounding box center [396, 304] width 155 height 20
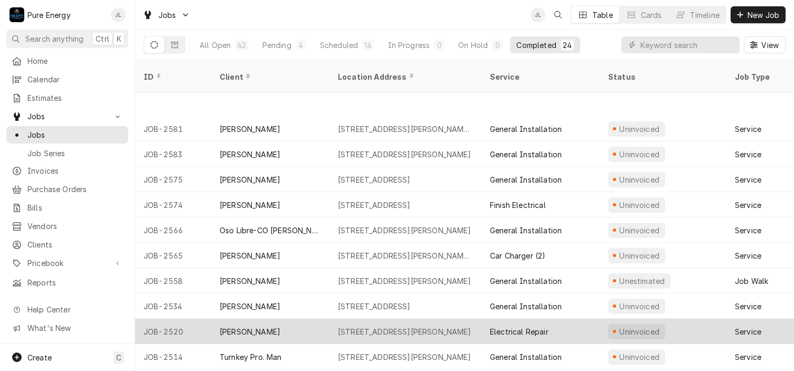
scroll to position [121, 0]
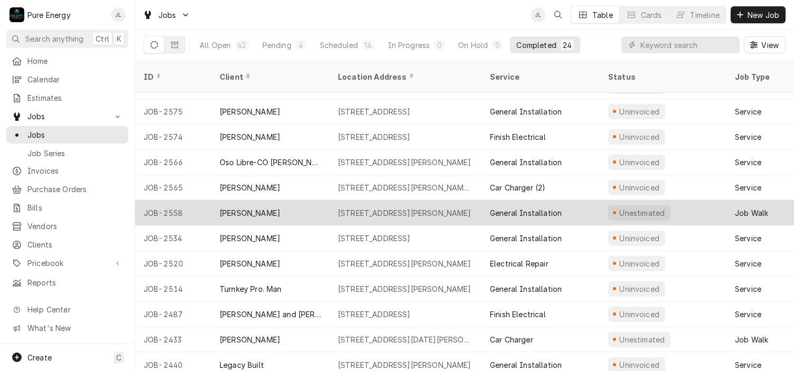
click at [579, 200] on div "General Installation" at bounding box center [540, 212] width 118 height 25
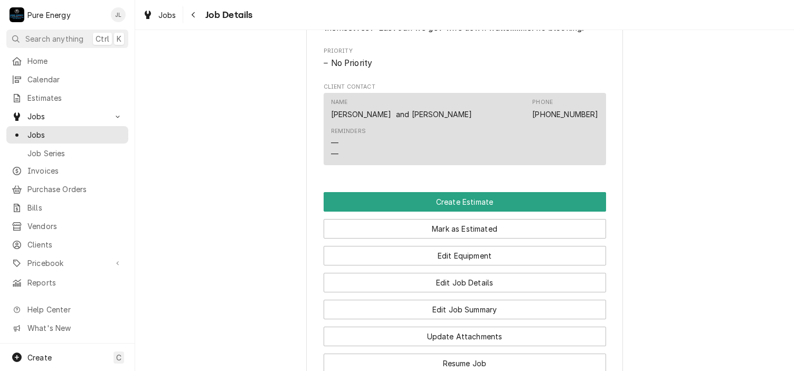
scroll to position [686, 0]
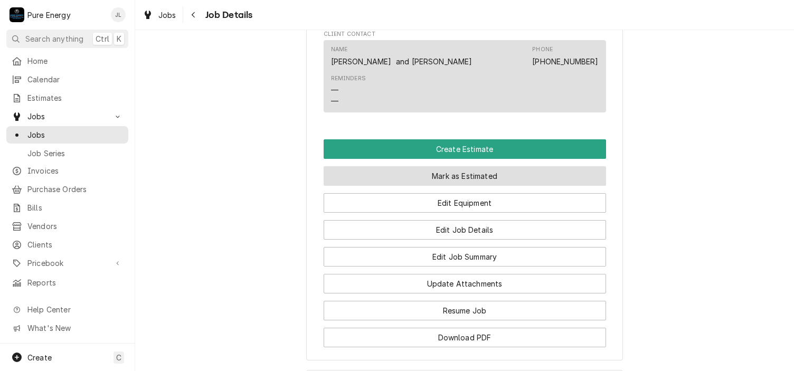
click at [522, 185] on button "Mark as Estimated" at bounding box center [465, 176] width 282 height 20
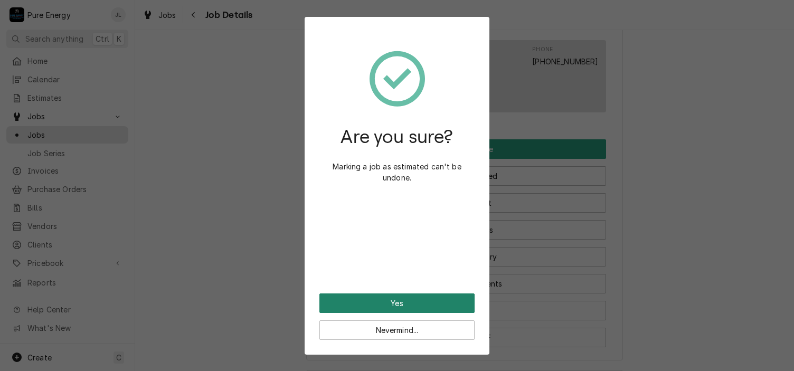
click at [377, 304] on button "Yes" at bounding box center [396, 304] width 155 height 20
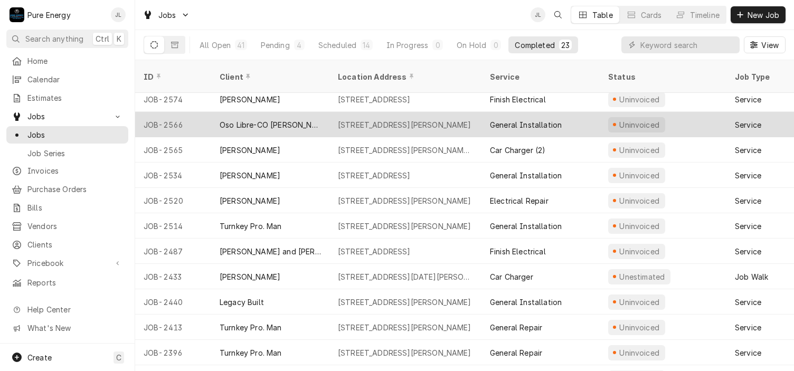
scroll to position [211, 0]
